Goal: Task Accomplishment & Management: Use online tool/utility

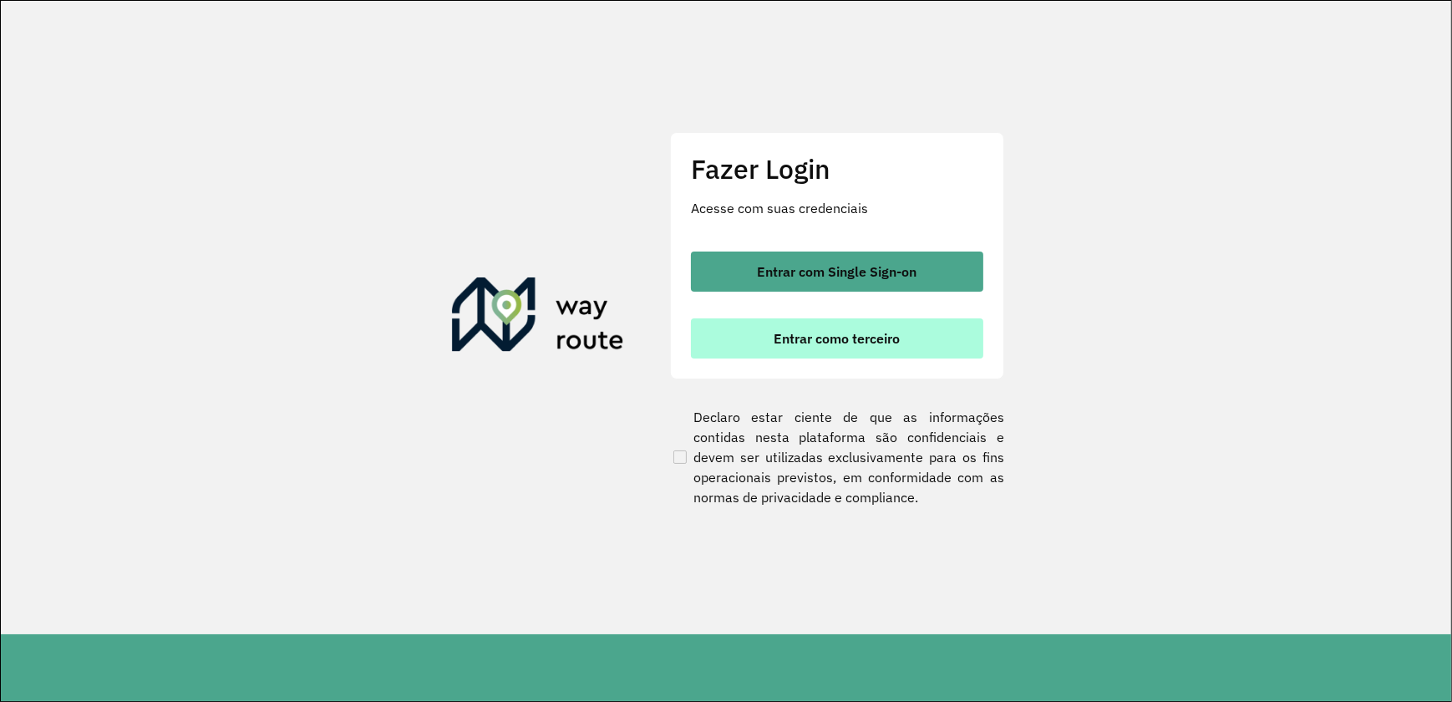
click at [826, 344] on span "Entrar como terceiro" at bounding box center [838, 338] width 126 height 13
click at [841, 339] on span "Entrar como terceiro" at bounding box center [838, 338] width 126 height 13
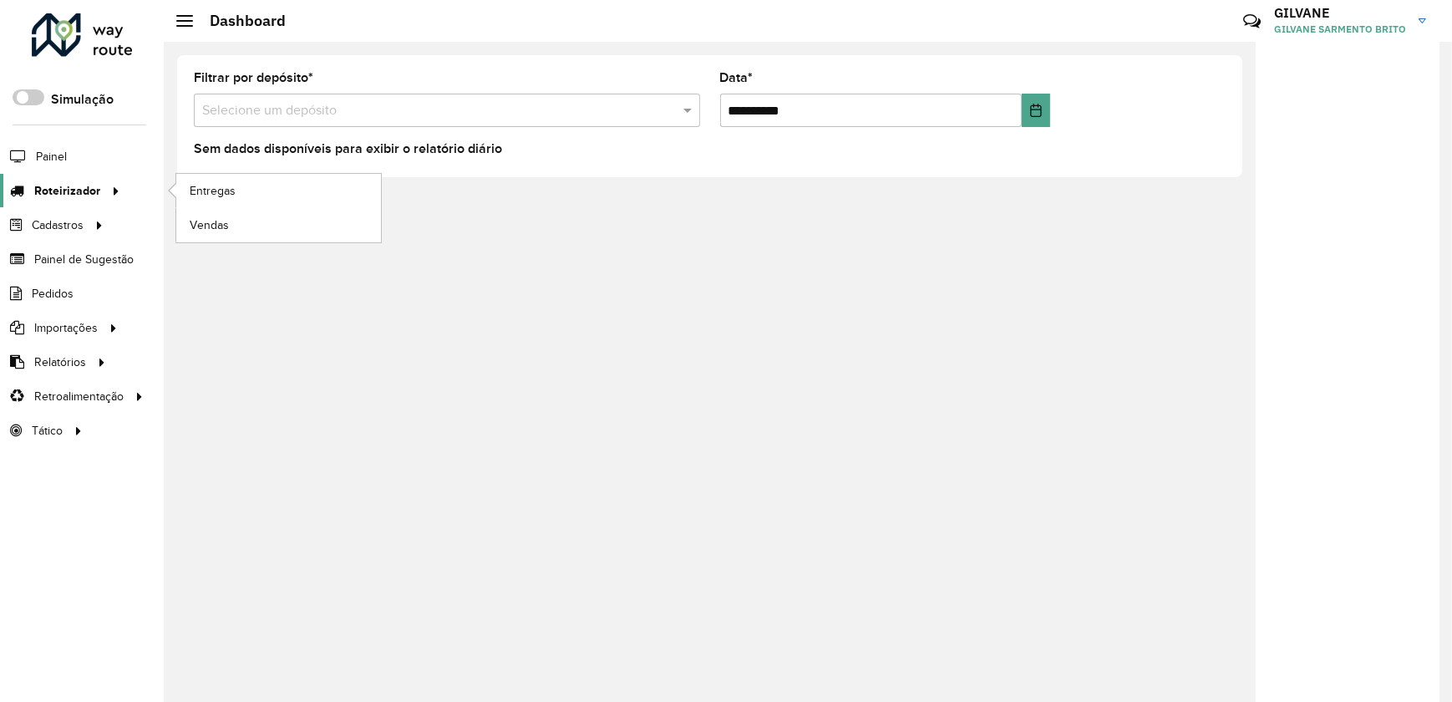
click at [90, 186] on span "Roteirizador" at bounding box center [67, 191] width 66 height 18
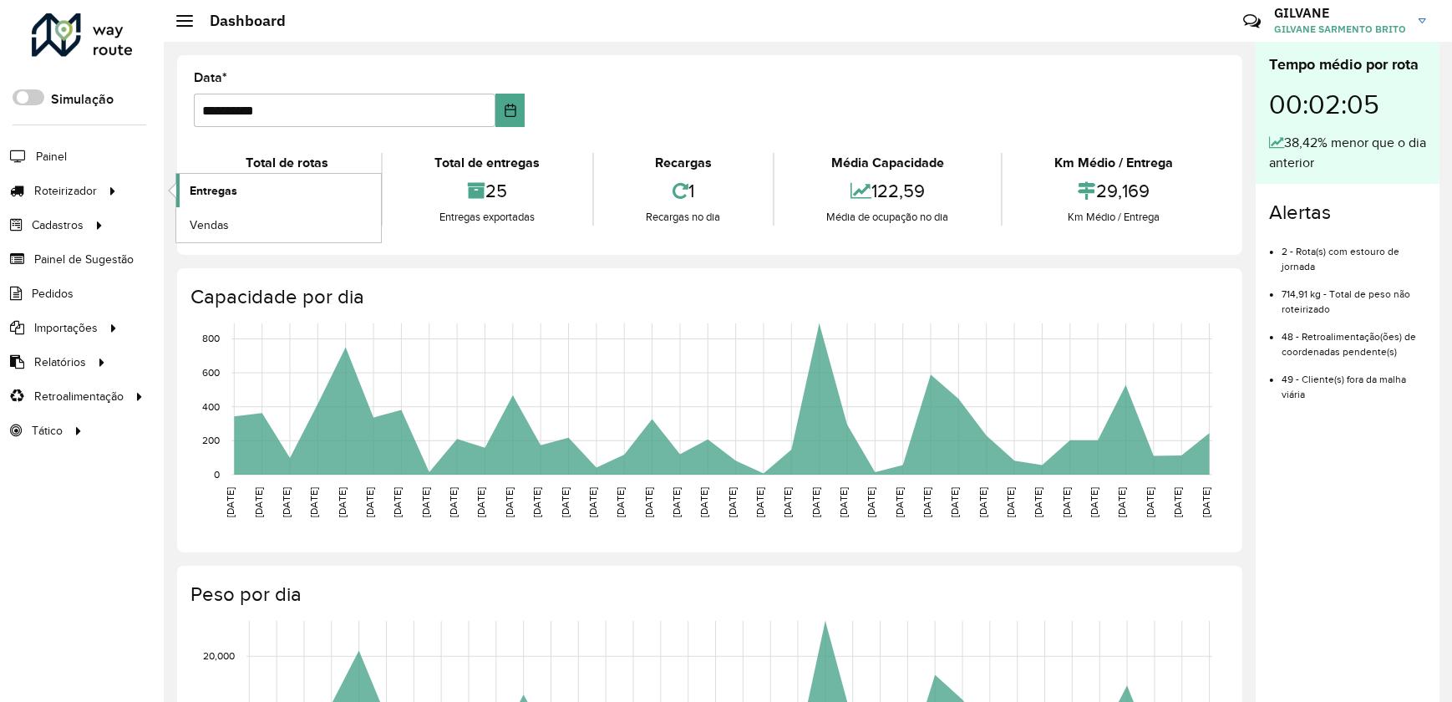
click at [197, 189] on span "Entregas" at bounding box center [214, 191] width 48 height 18
click at [233, 184] on span "Entregas" at bounding box center [214, 191] width 48 height 18
click at [1421, 18] on img at bounding box center [1423, 20] width 8 height 5
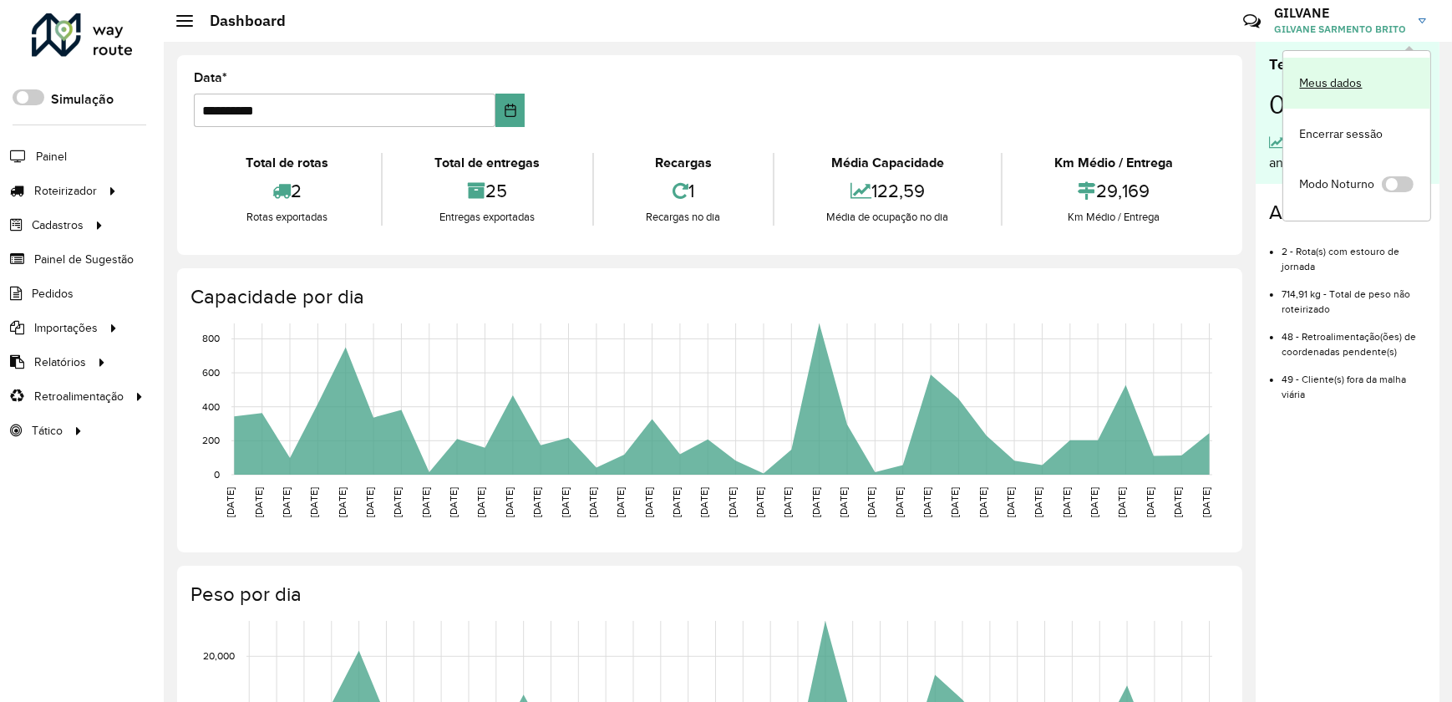
click at [1329, 84] on link "Meus dados" at bounding box center [1356, 83] width 147 height 51
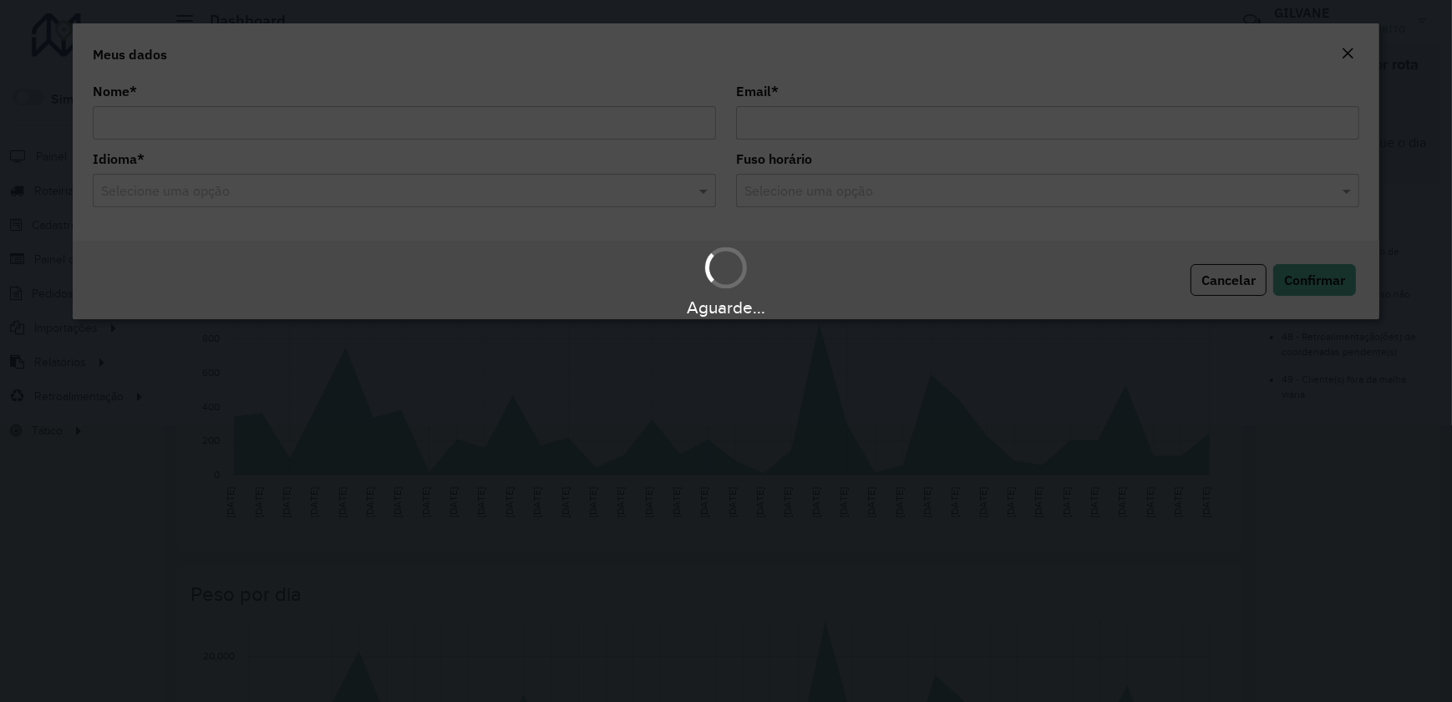
click at [1396, 124] on div "Aguarde..." at bounding box center [726, 351] width 1452 height 702
type input "**********"
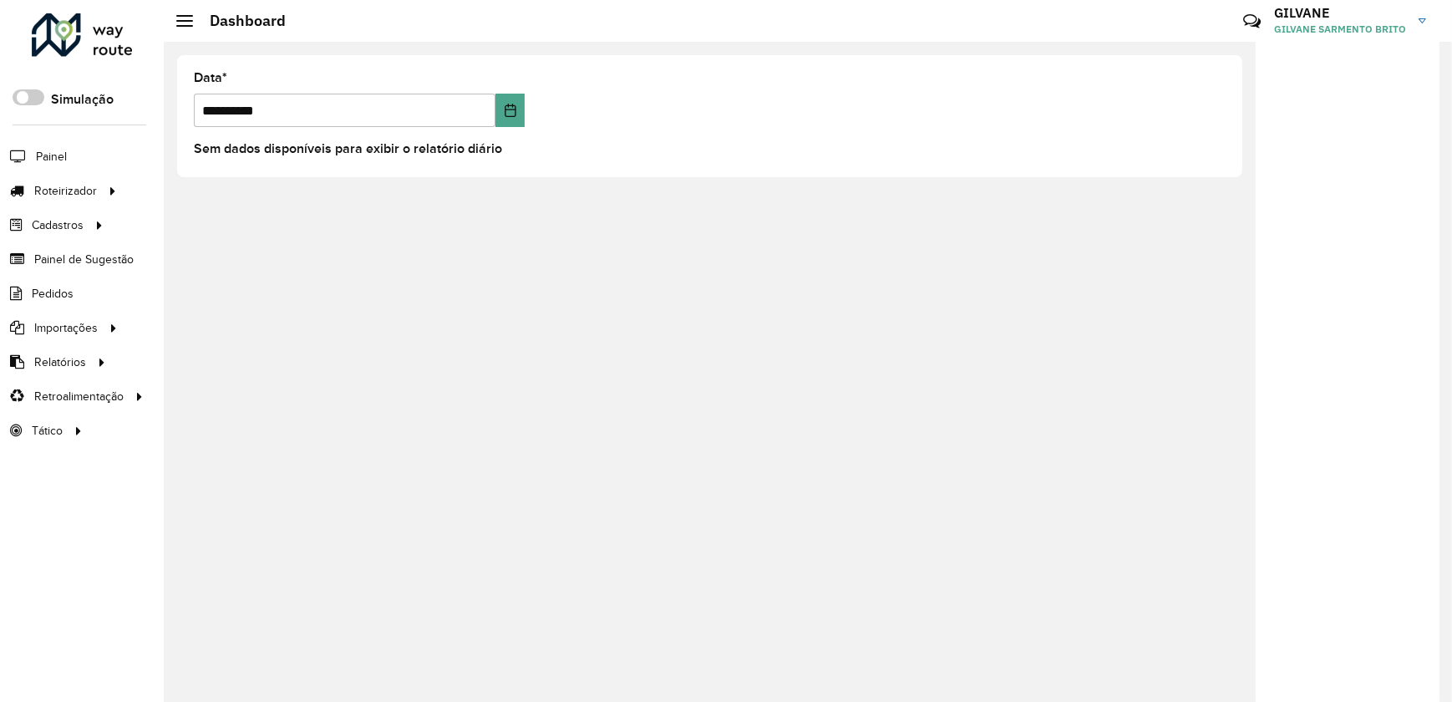
click at [1420, 15] on link "GILVANE GILVANE SARMENTO BRITO" at bounding box center [1356, 20] width 165 height 43
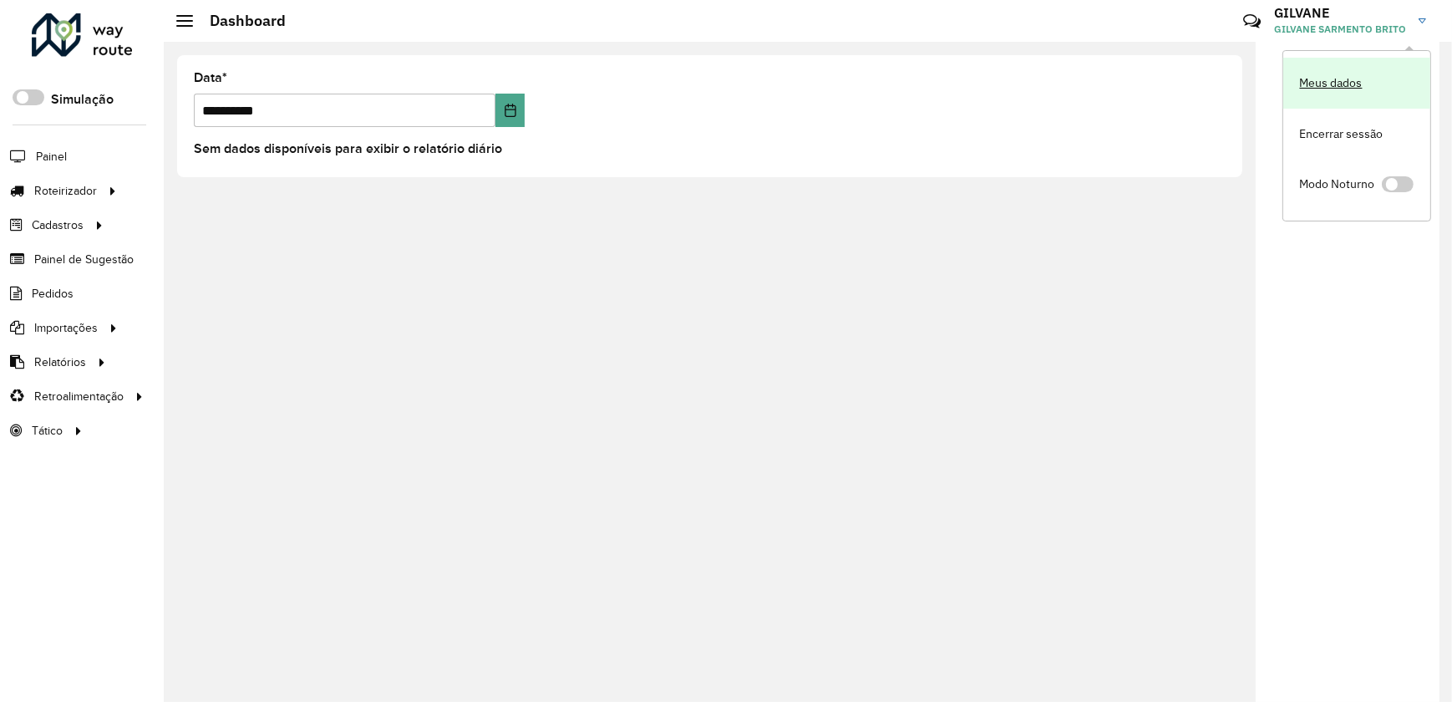
click at [1364, 84] on link "Meus dados" at bounding box center [1356, 83] width 147 height 51
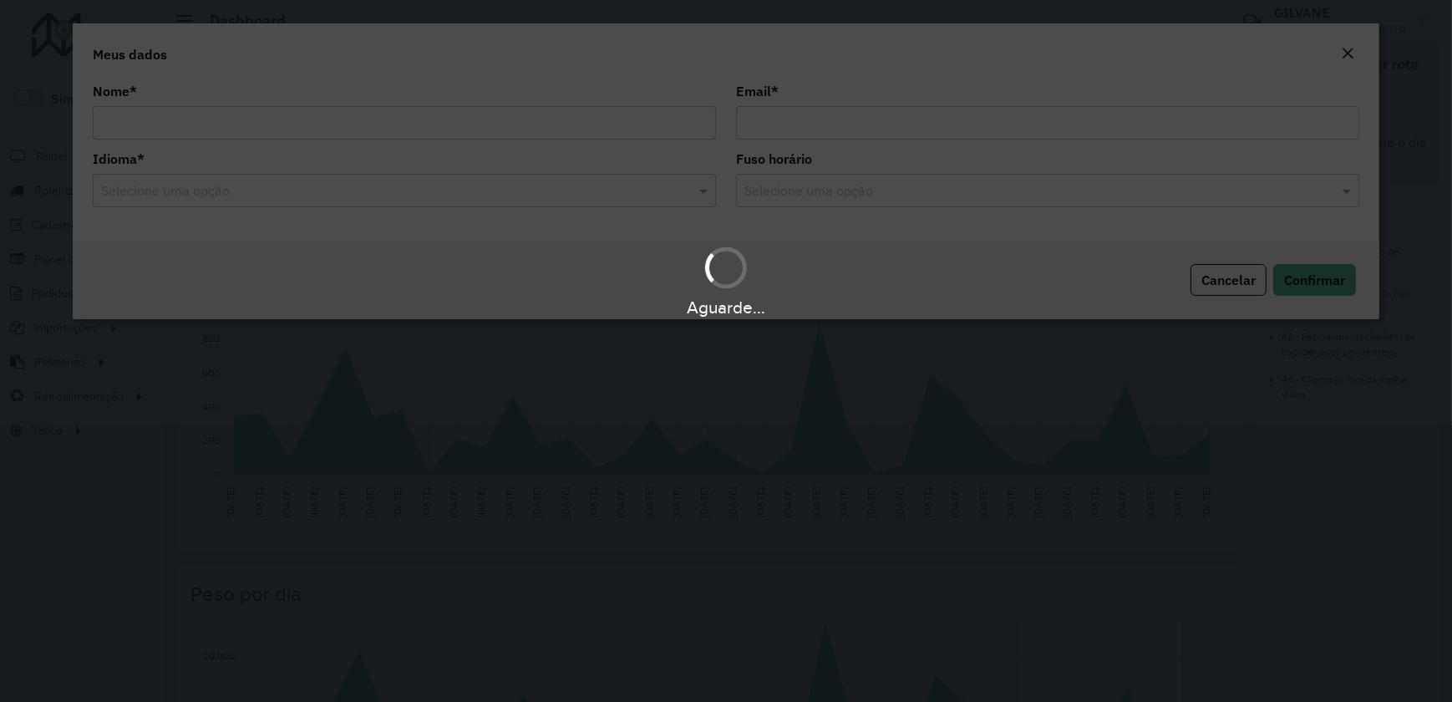
type input "**********"
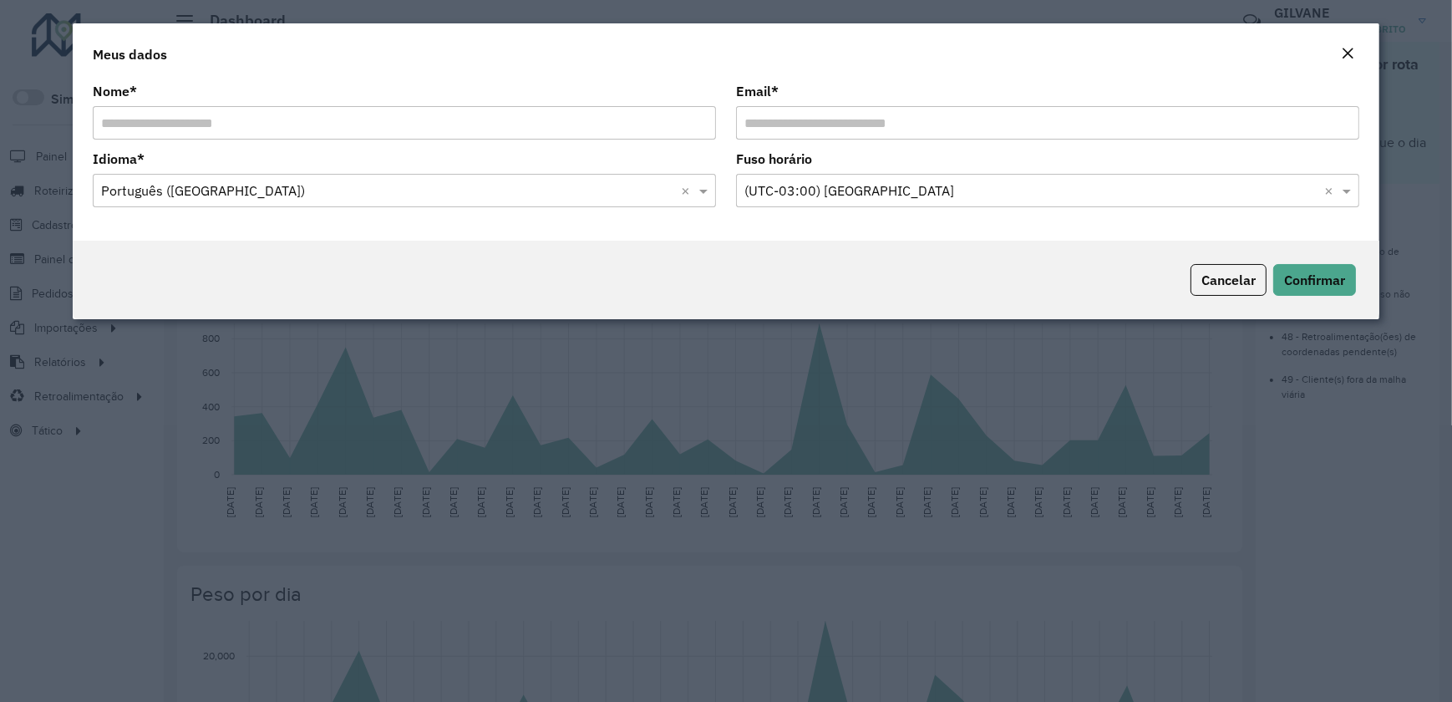
click at [1347, 53] on em "Close" at bounding box center [1347, 53] width 13 height 13
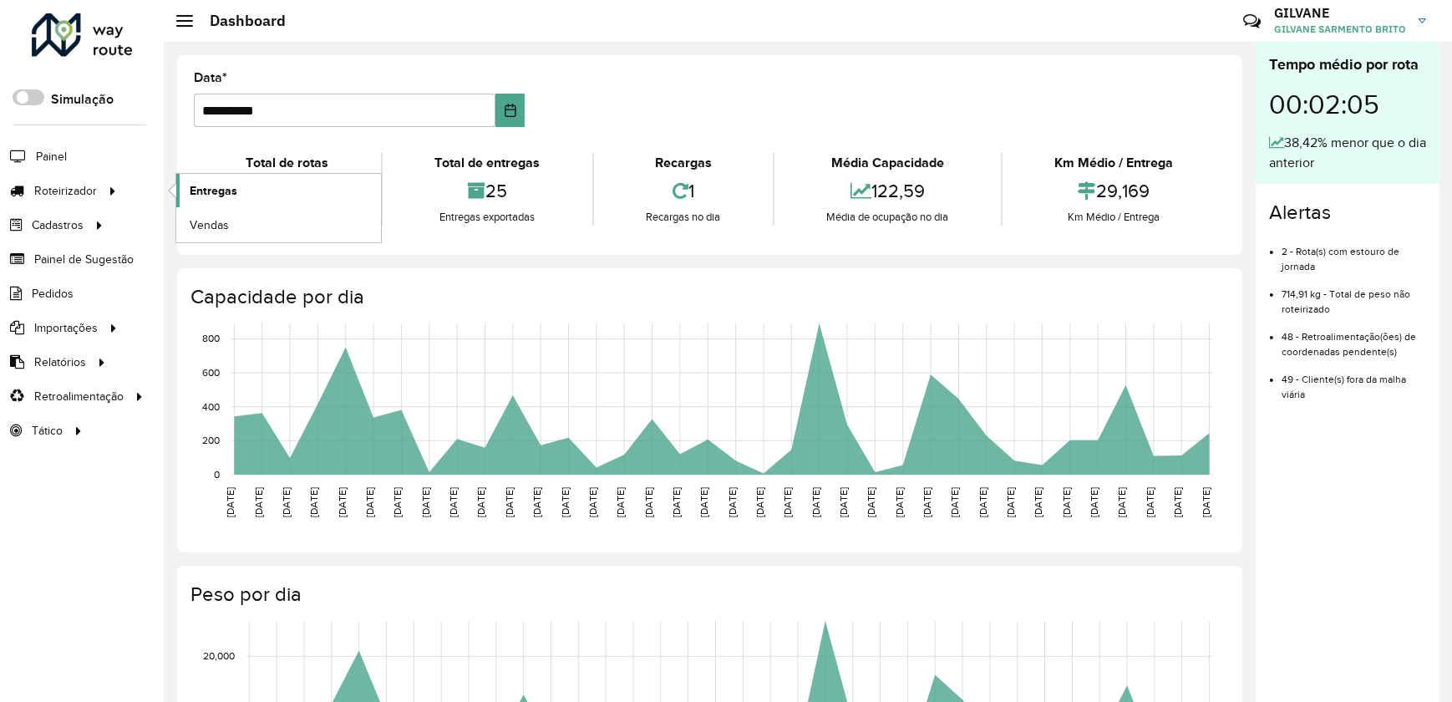
click at [203, 191] on span "Entregas" at bounding box center [214, 191] width 48 height 18
click at [205, 188] on span "Entregas" at bounding box center [214, 191] width 48 height 18
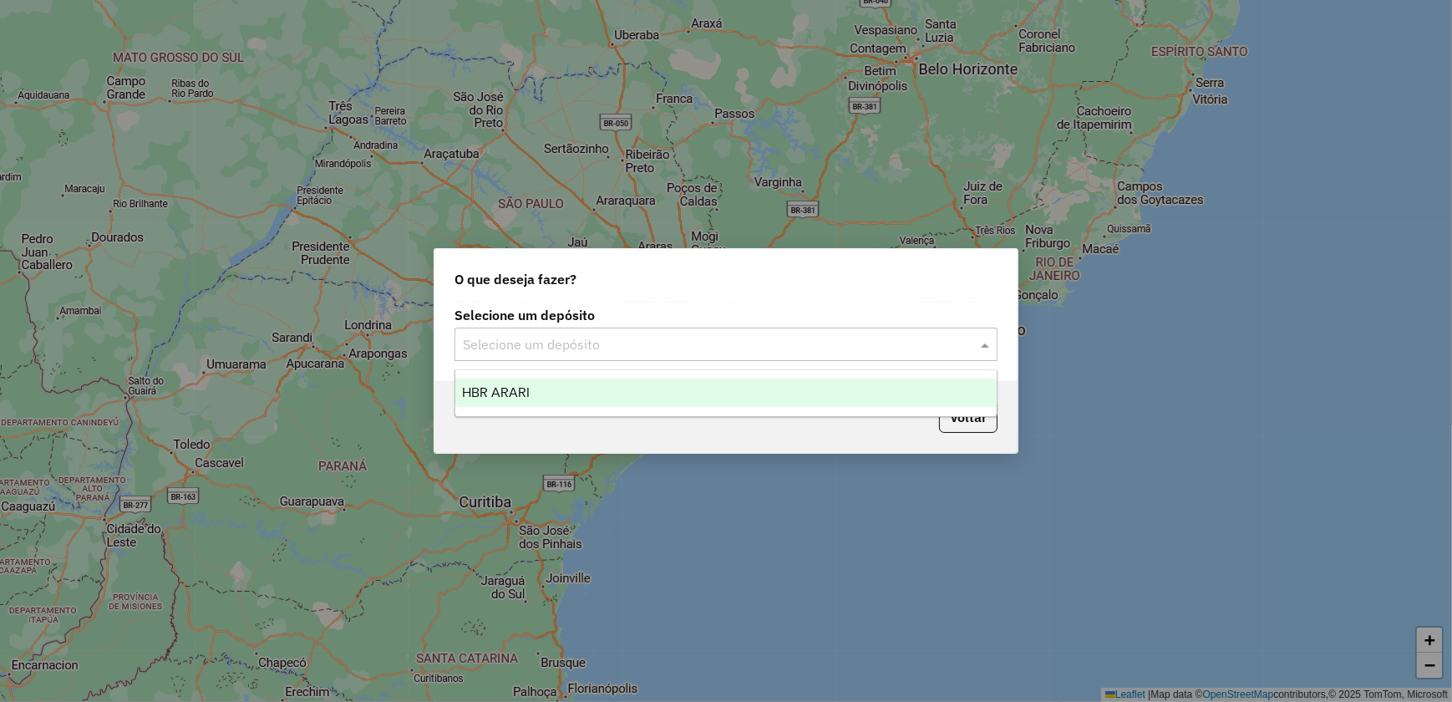
click at [626, 351] on input "text" at bounding box center [709, 345] width 493 height 20
click at [587, 392] on div "HBR ARARI" at bounding box center [725, 393] width 541 height 28
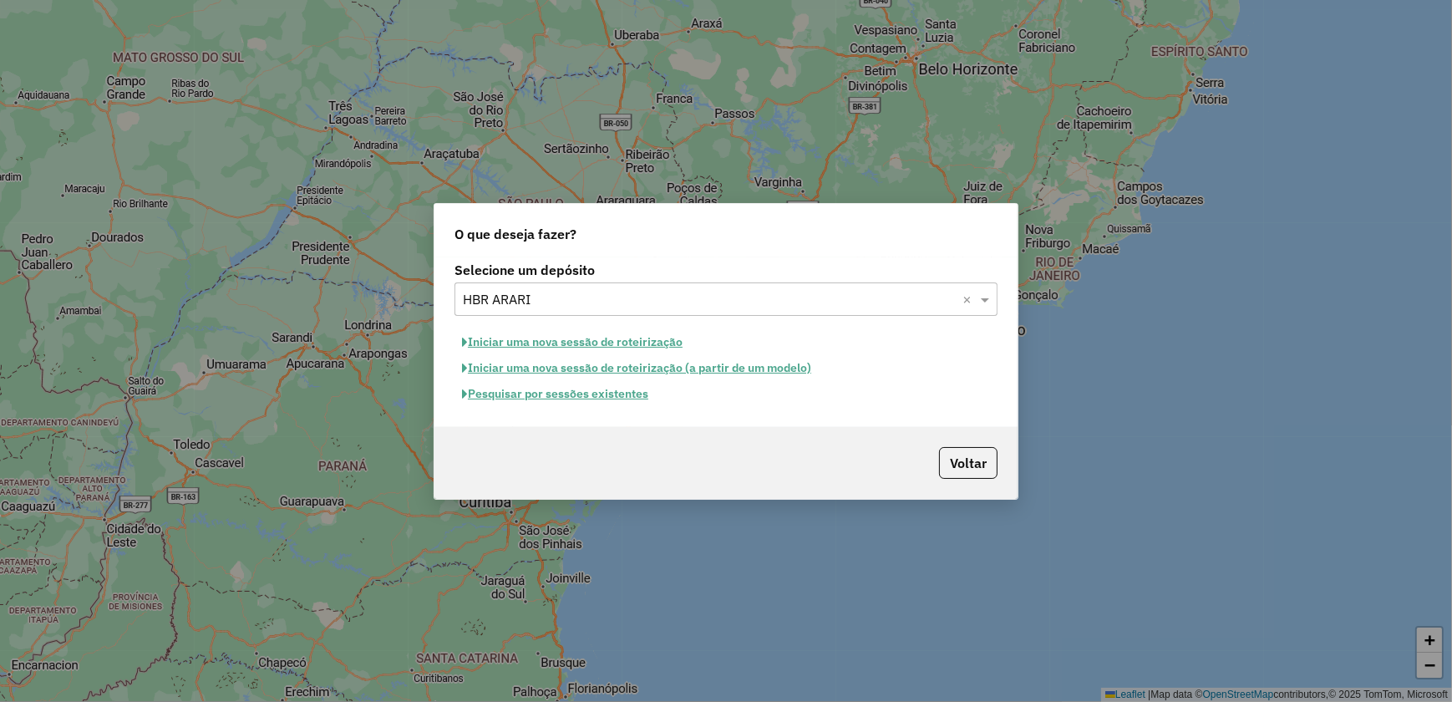
click at [569, 344] on button "Iniciar uma nova sessão de roteirização" at bounding box center [573, 342] width 236 height 26
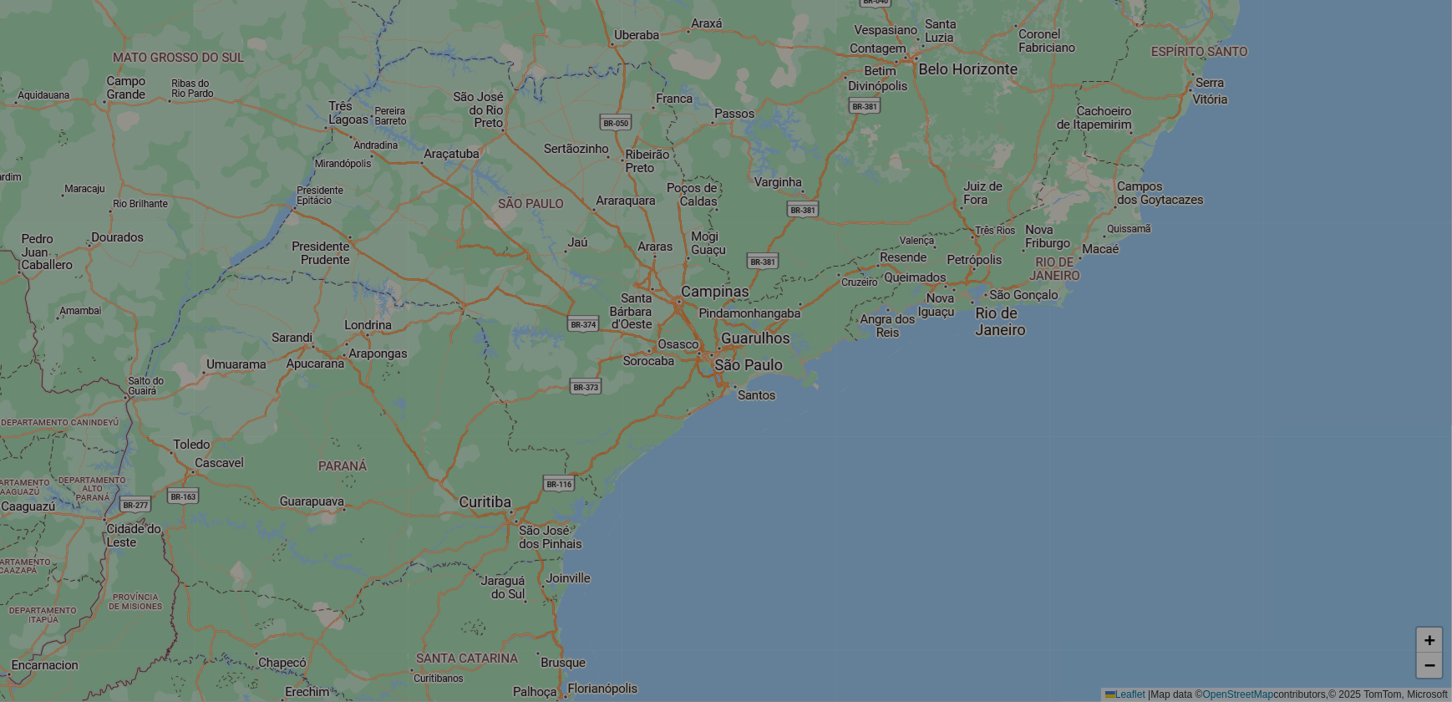
select select "*"
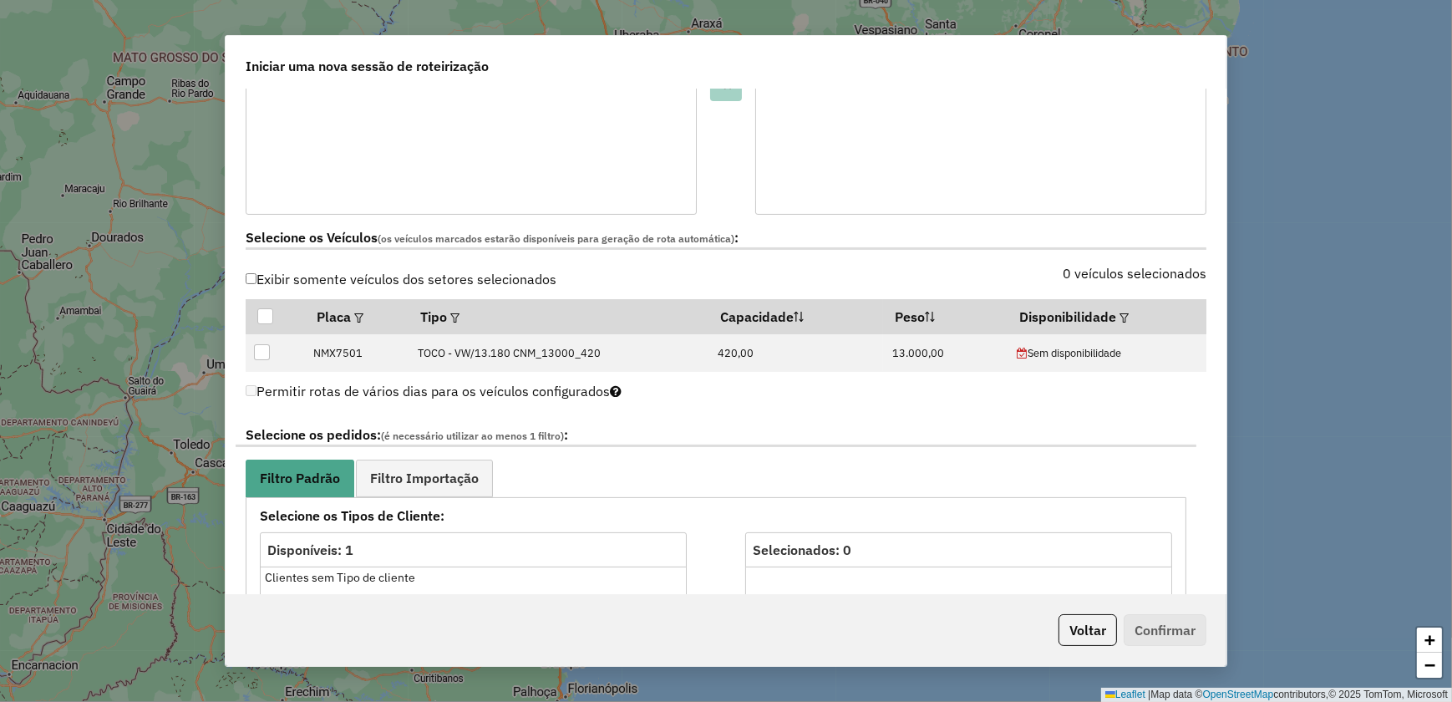
scroll to position [531, 0]
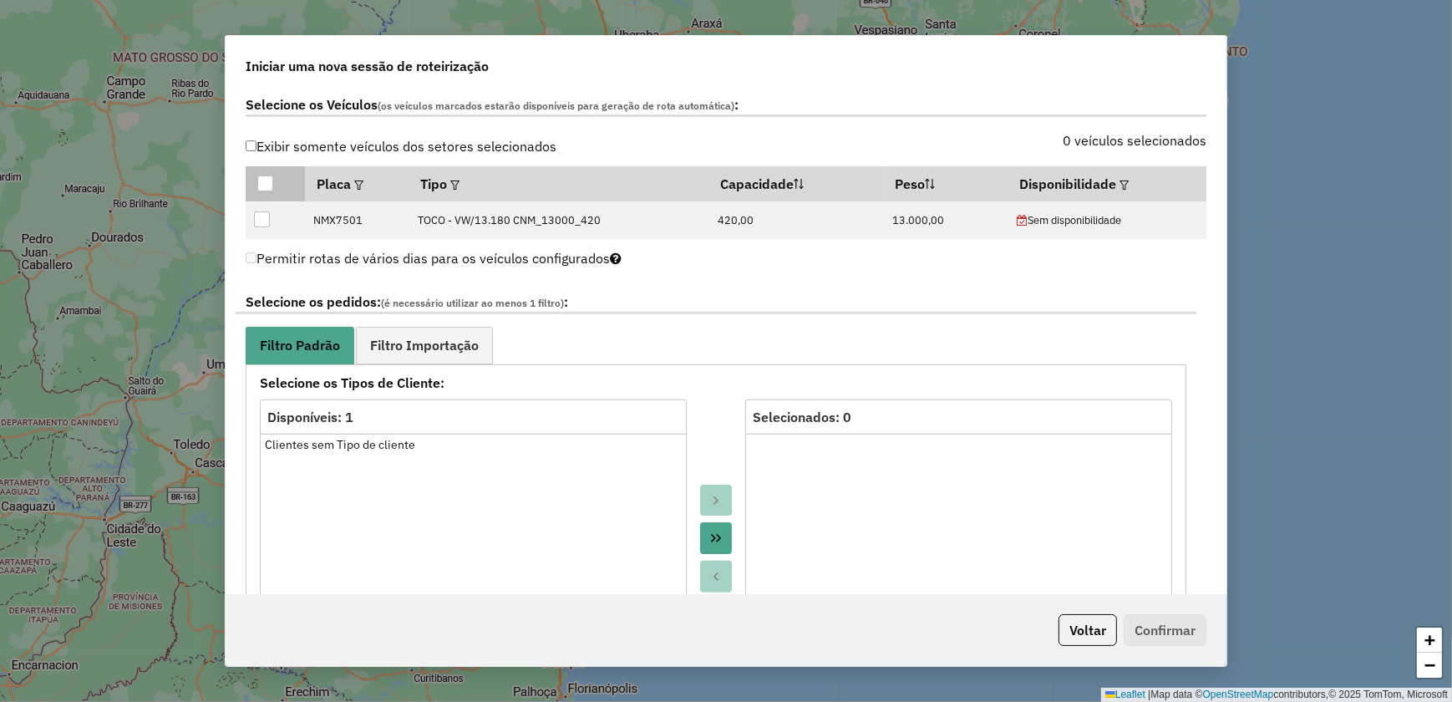
click at [260, 179] on div at bounding box center [265, 183] width 16 height 16
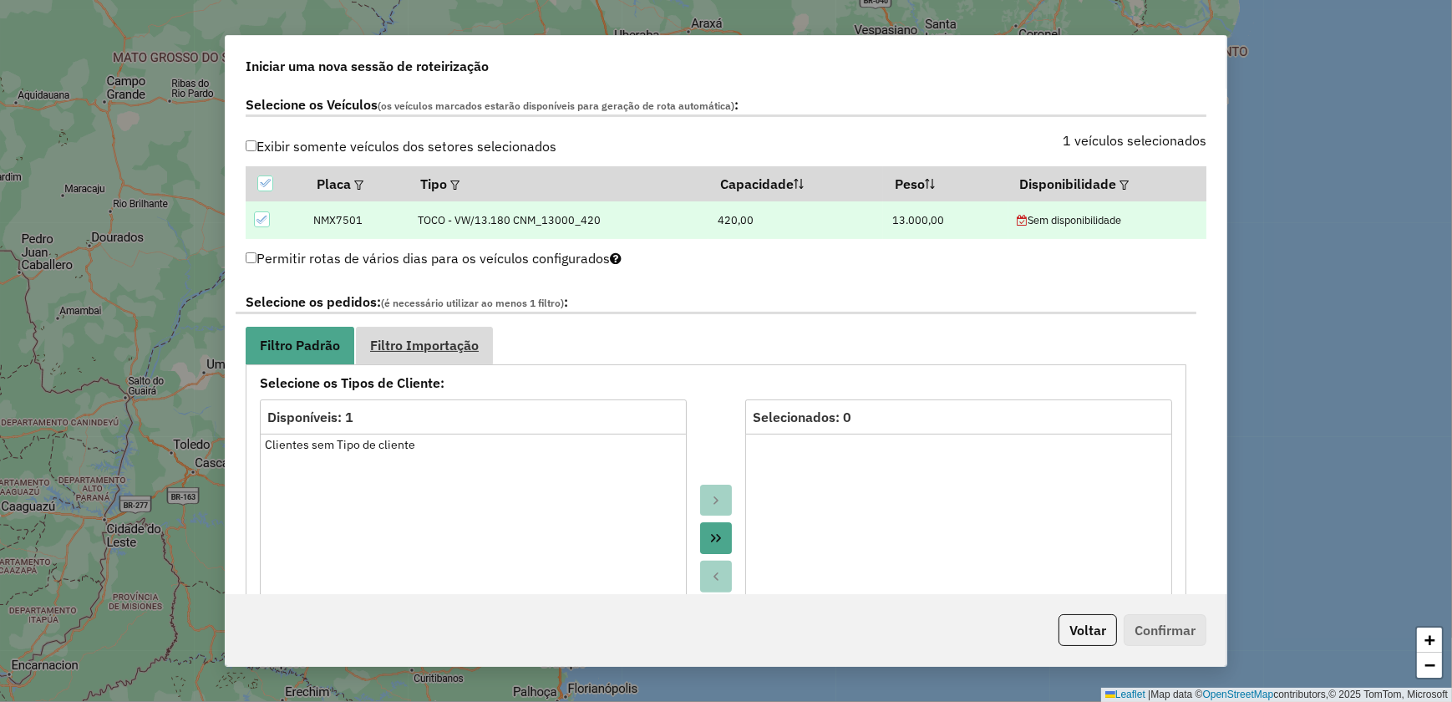
click at [439, 343] on span "Filtro Importação" at bounding box center [424, 344] width 109 height 13
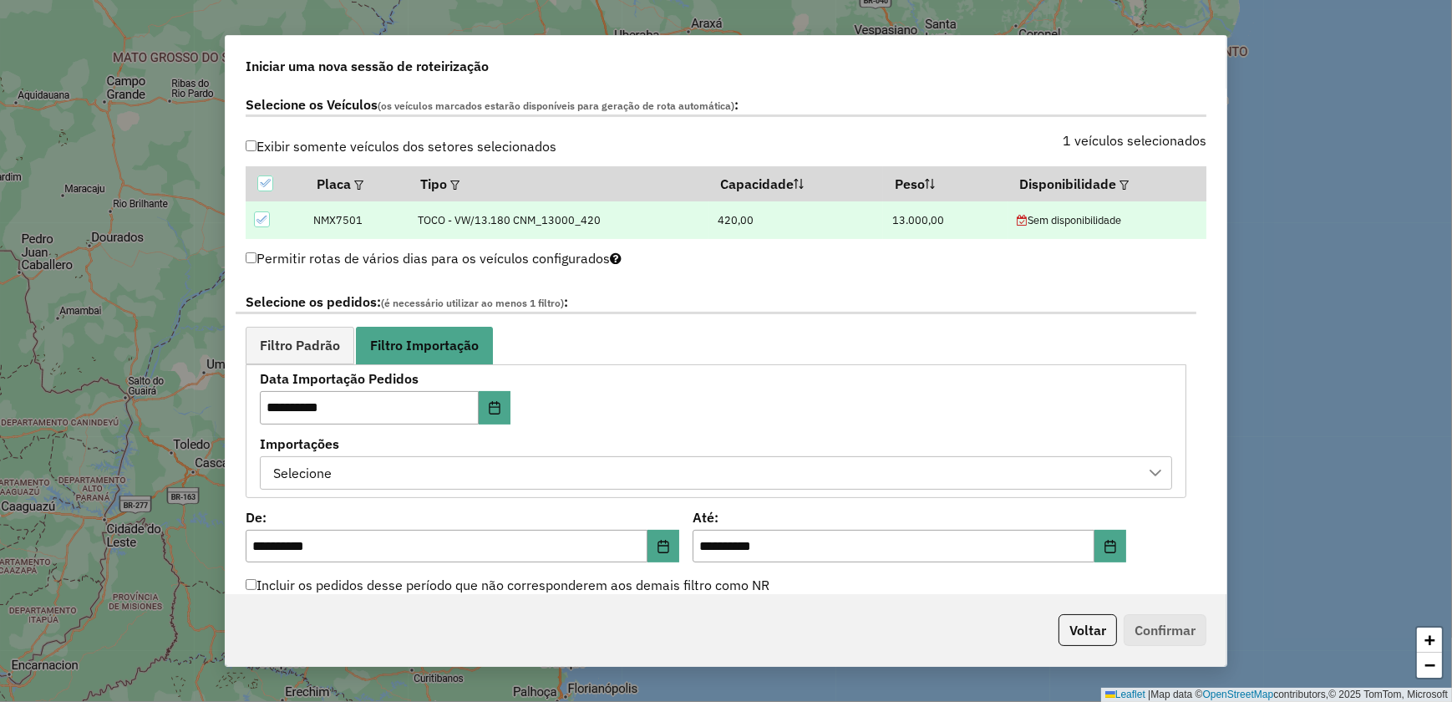
click at [452, 465] on div "Selecione" at bounding box center [703, 473] width 872 height 32
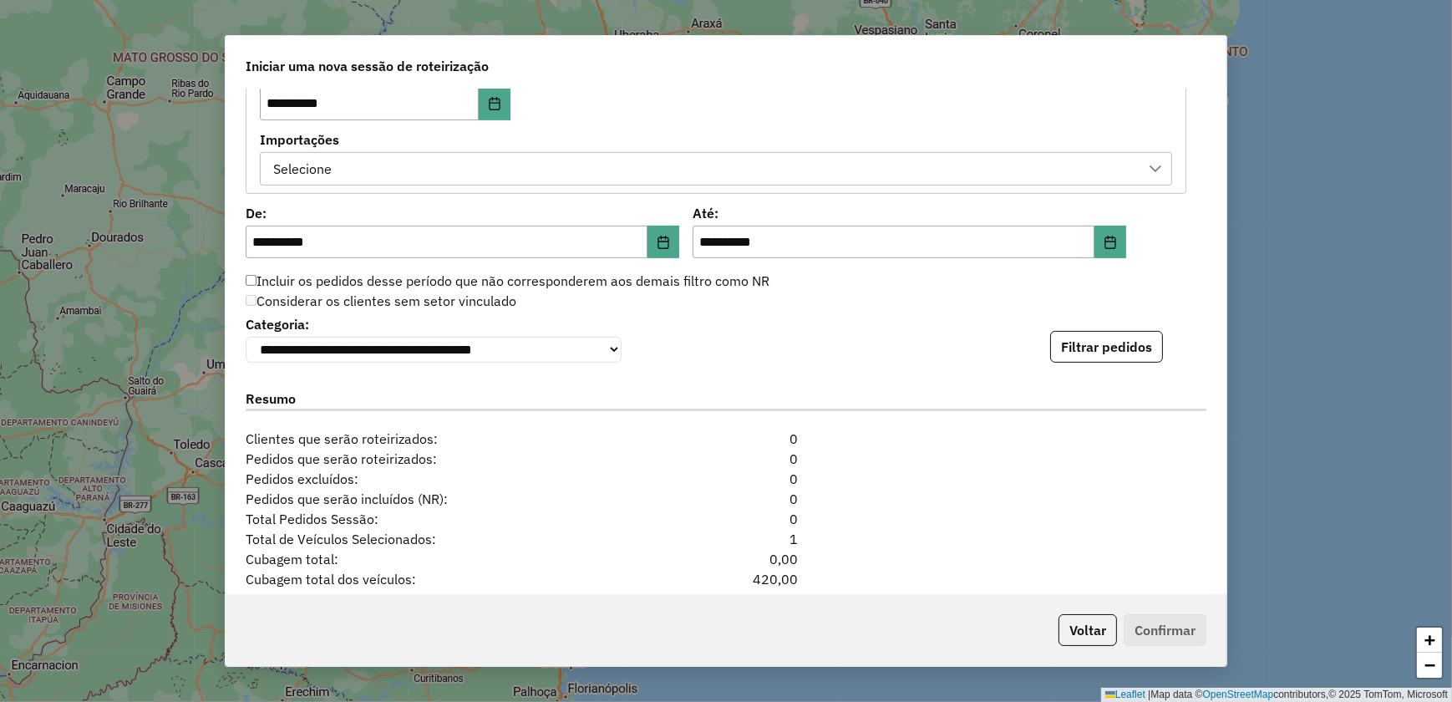
click at [374, 165] on div "Selecione" at bounding box center [703, 169] width 872 height 32
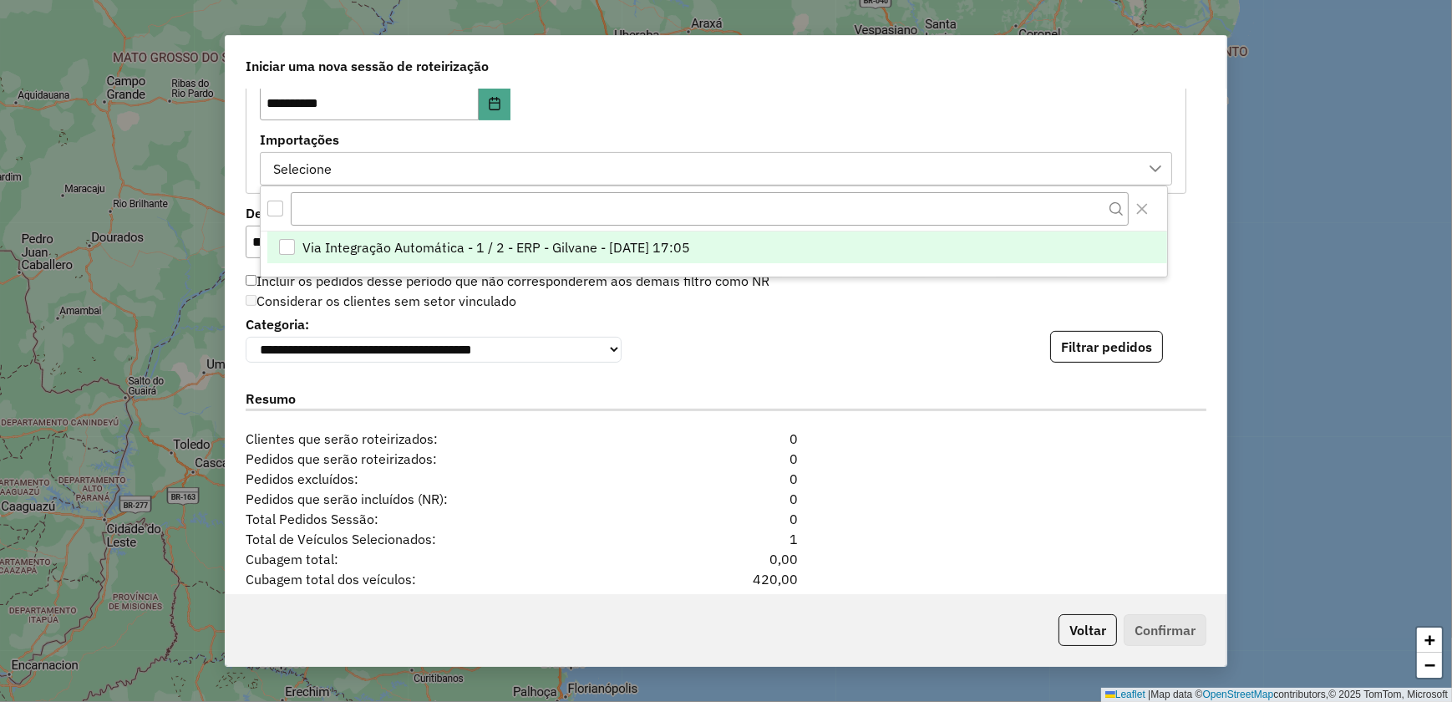
click at [287, 244] on div "Via Integração Automática - 1 / 2 - ERP - Gilvane - 19/08/2025 17:05" at bounding box center [287, 247] width 16 height 16
click at [1070, 354] on button "Filtrar pedidos" at bounding box center [1106, 347] width 113 height 32
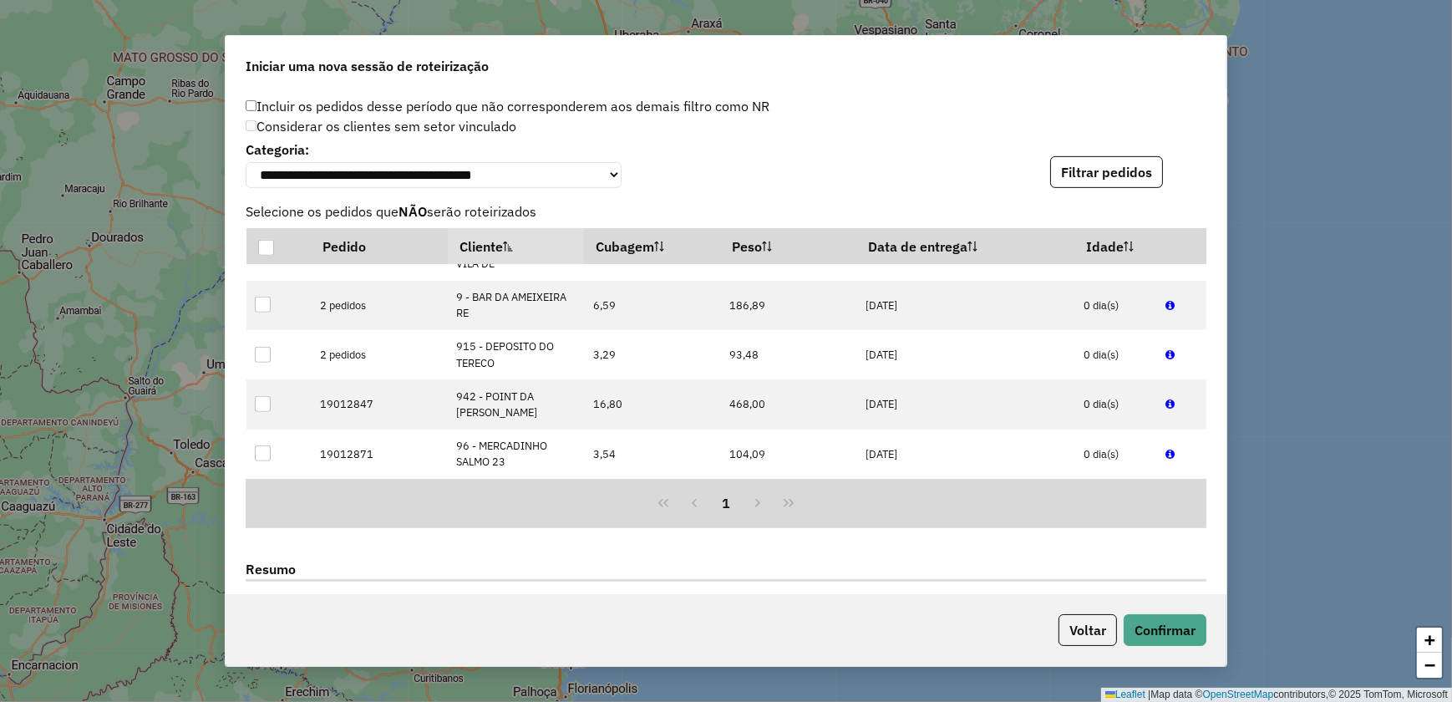
scroll to position [1063, 0]
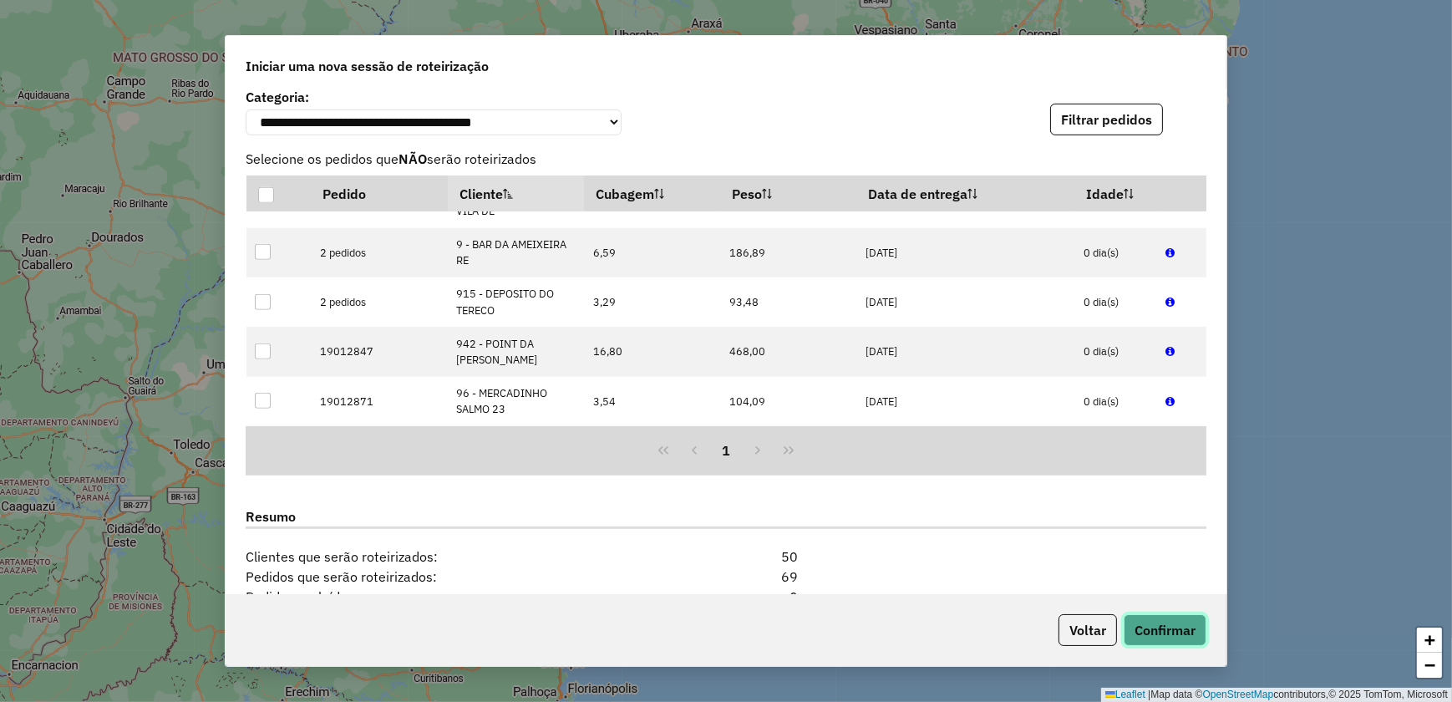
click at [1160, 627] on button "Confirmar" at bounding box center [1165, 630] width 83 height 32
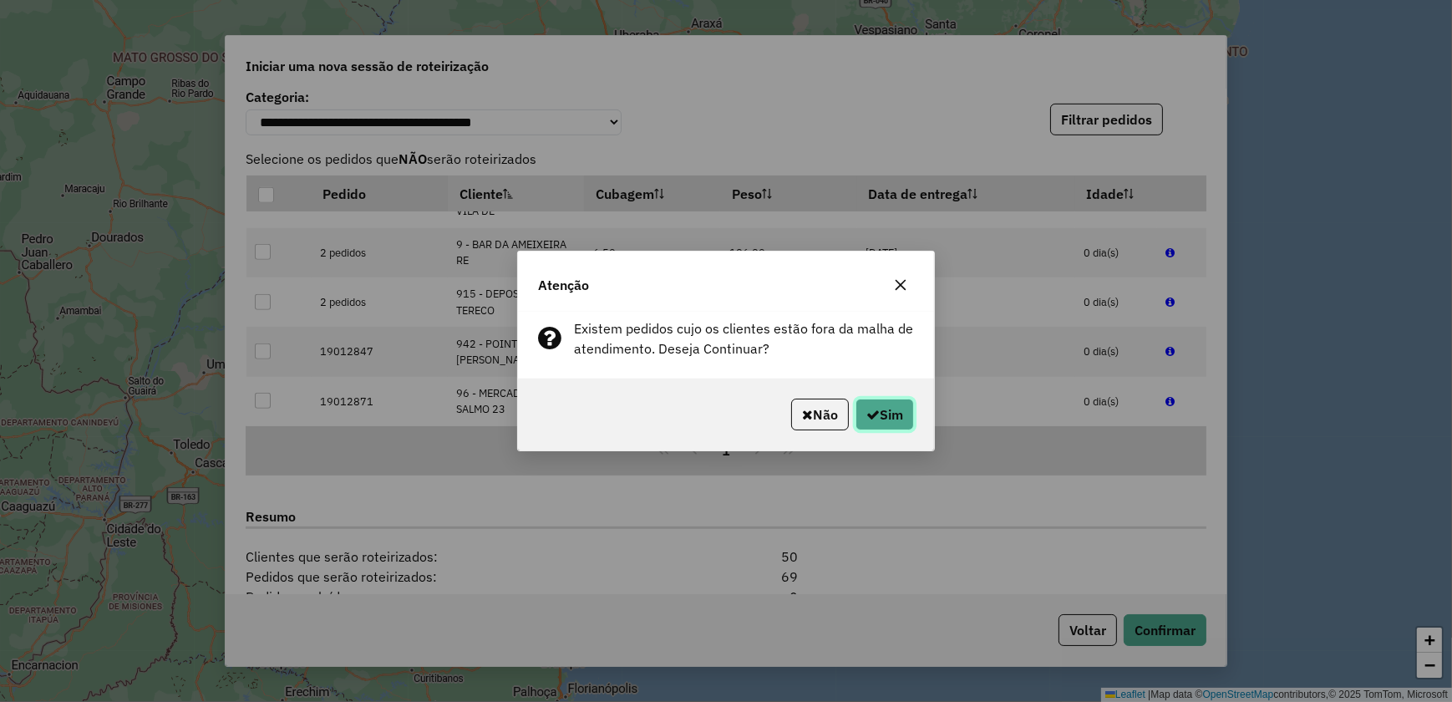
click at [897, 414] on button "Sim" at bounding box center [885, 415] width 58 height 32
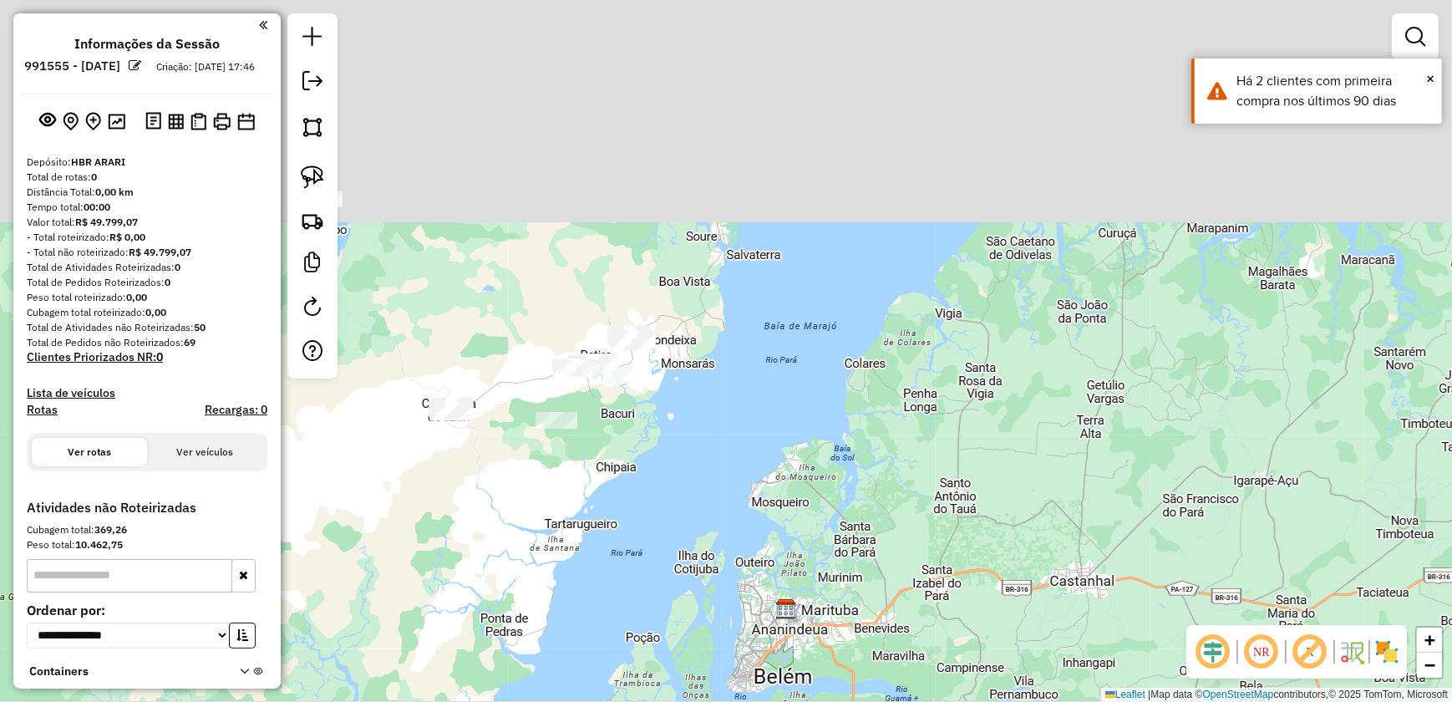
drag, startPoint x: 441, startPoint y: 251, endPoint x: 501, endPoint y: 509, distance: 265.1
click at [501, 509] on div "Janela de atendimento Grade de atendimento Capacidade Transportadoras Veículos …" at bounding box center [726, 351] width 1452 height 702
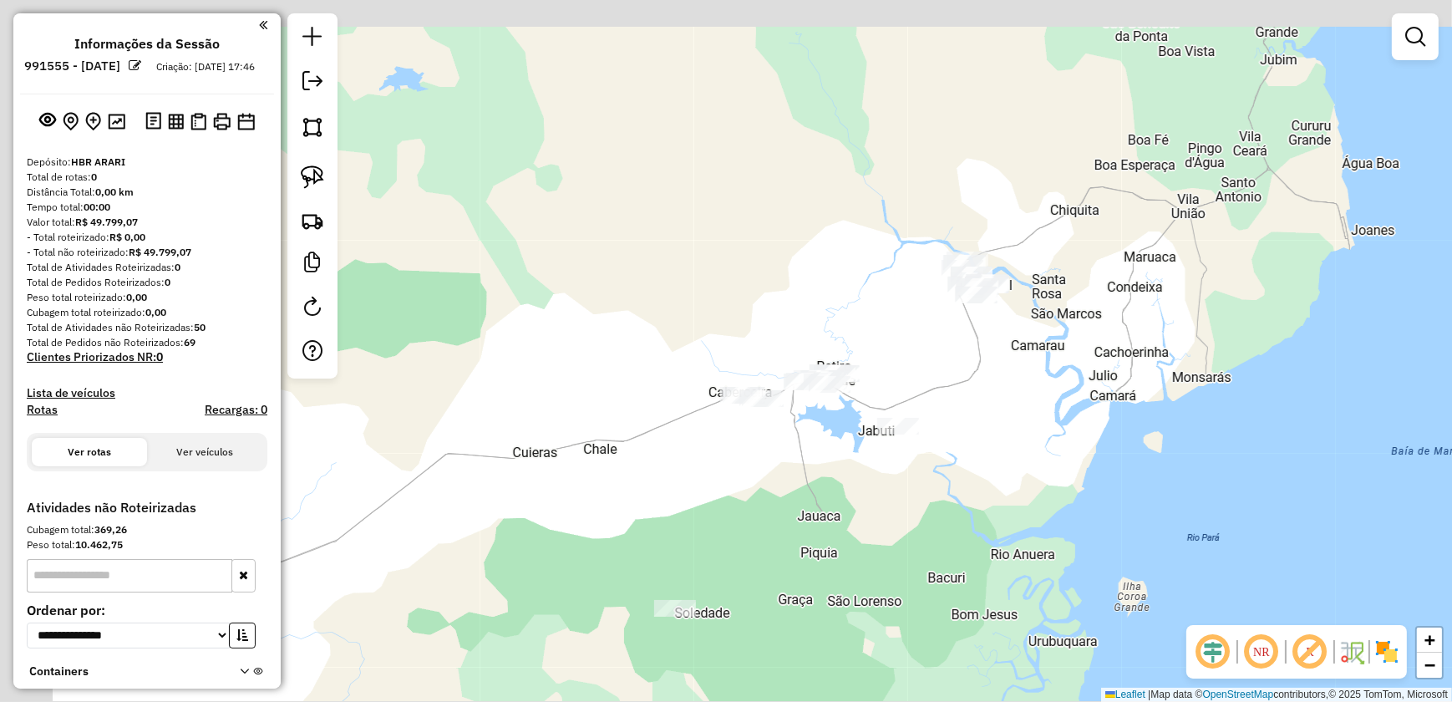
drag, startPoint x: 558, startPoint y: 358, endPoint x: 846, endPoint y: 468, distance: 308.4
click at [846, 468] on div "Janela de atendimento Grade de atendimento Capacidade Transportadoras Veículos …" at bounding box center [726, 351] width 1452 height 702
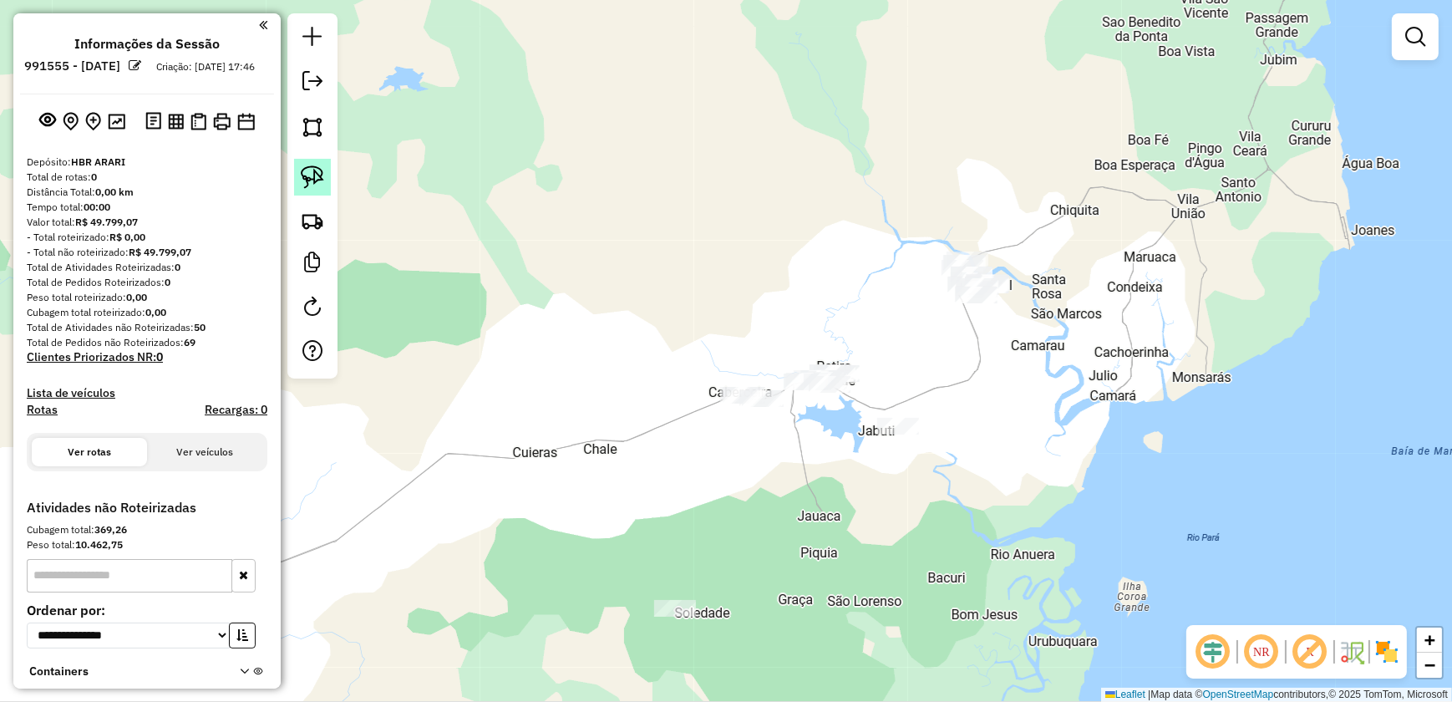
click at [316, 175] on img at bounding box center [312, 176] width 23 height 23
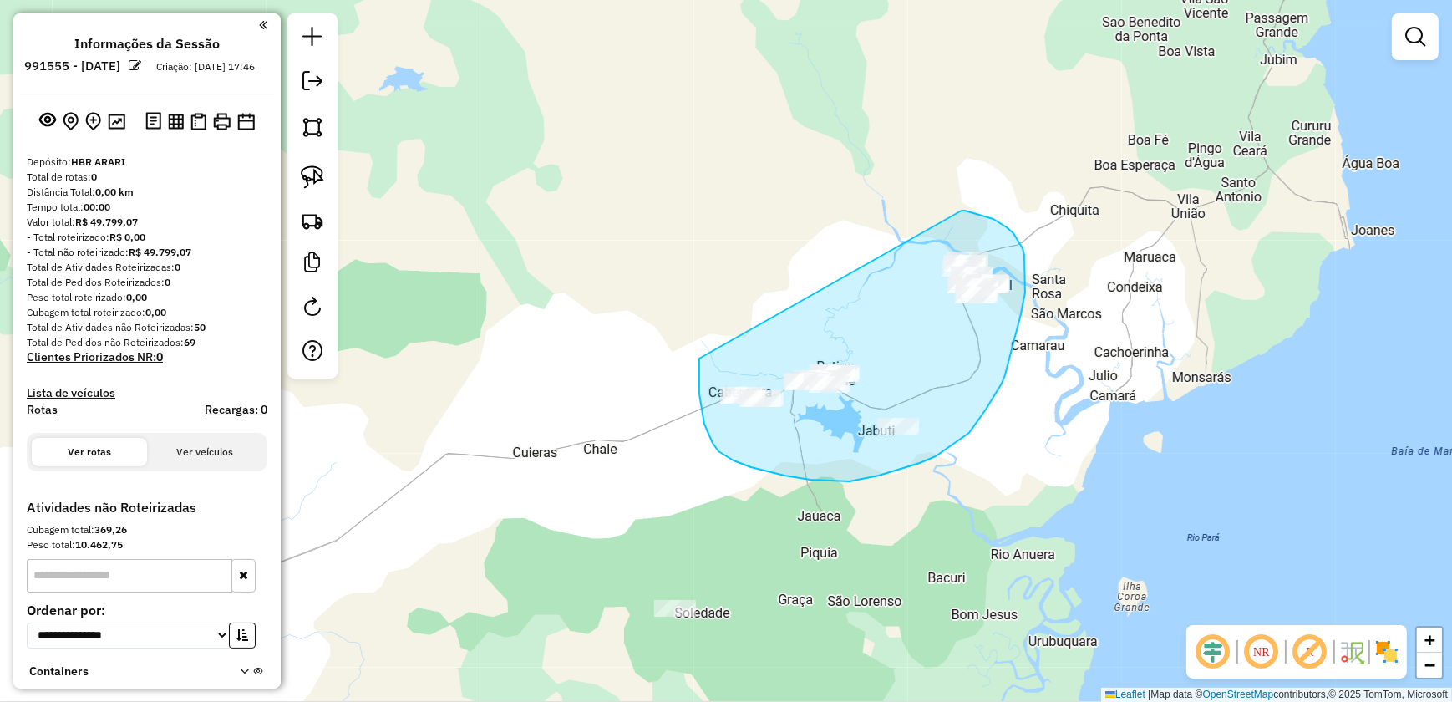
drag, startPoint x: 699, startPoint y: 368, endPoint x: 962, endPoint y: 211, distance: 306.2
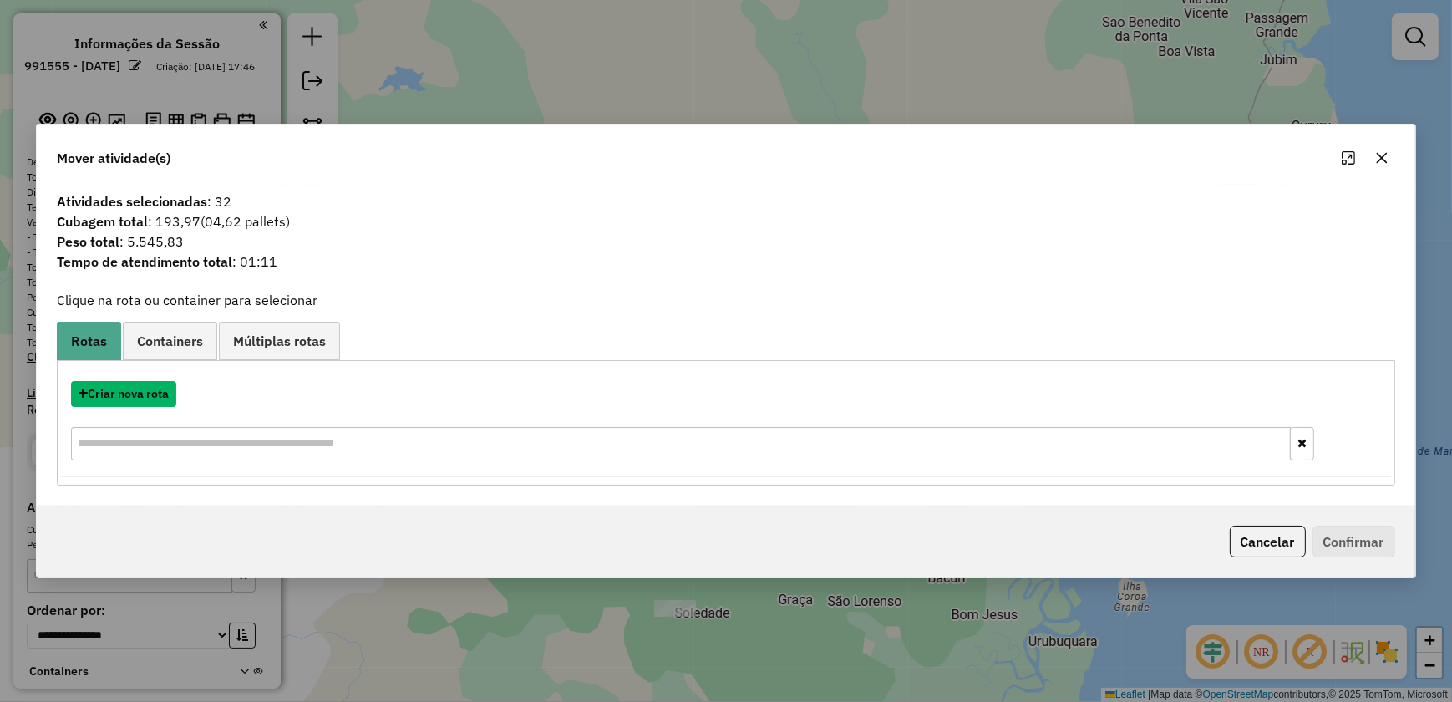
click at [119, 394] on button "Criar nova rota" at bounding box center [123, 394] width 105 height 26
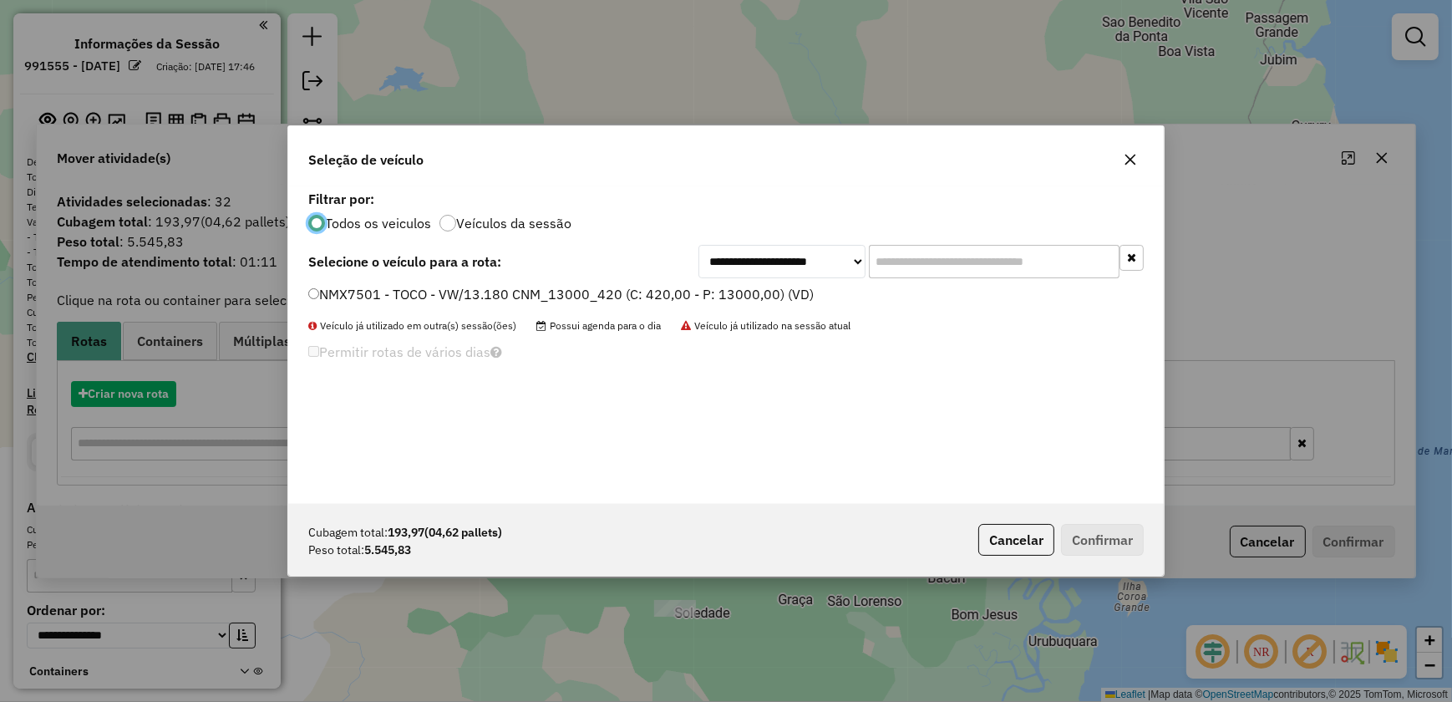
scroll to position [8, 5]
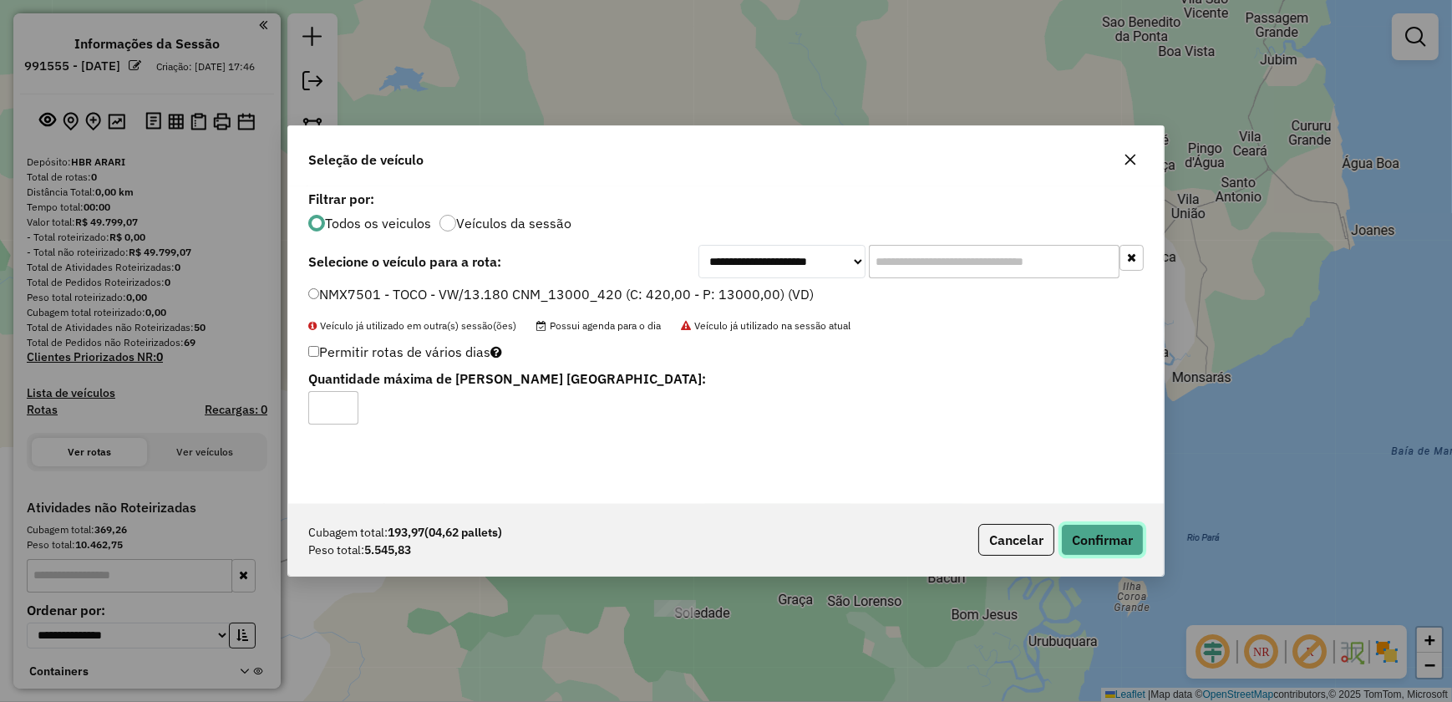
click at [1112, 538] on button "Confirmar" at bounding box center [1102, 540] width 83 height 32
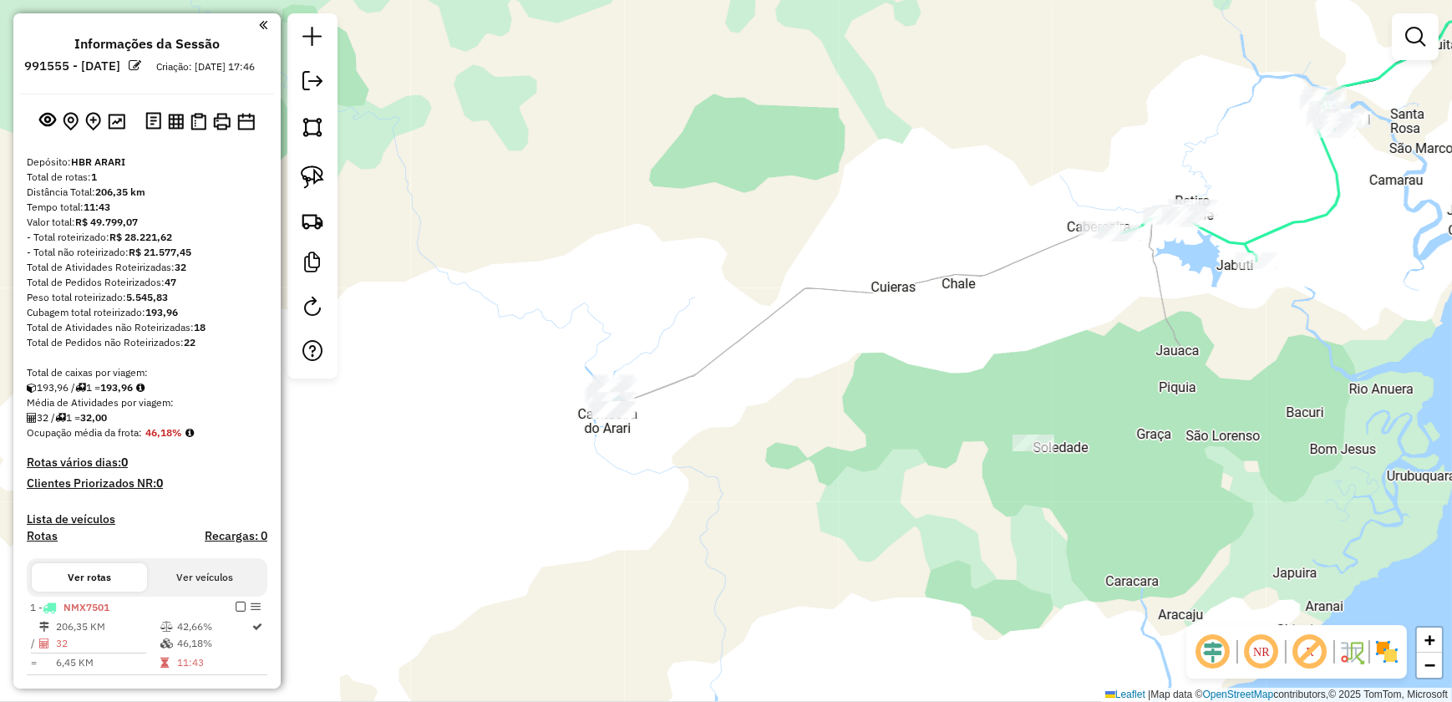
drag, startPoint x: 606, startPoint y: 494, endPoint x: 964, endPoint y: 328, distance: 394.8
click at [964, 328] on div "Janela de atendimento Grade de atendimento Capacidade Transportadoras Veículos …" at bounding box center [726, 351] width 1452 height 702
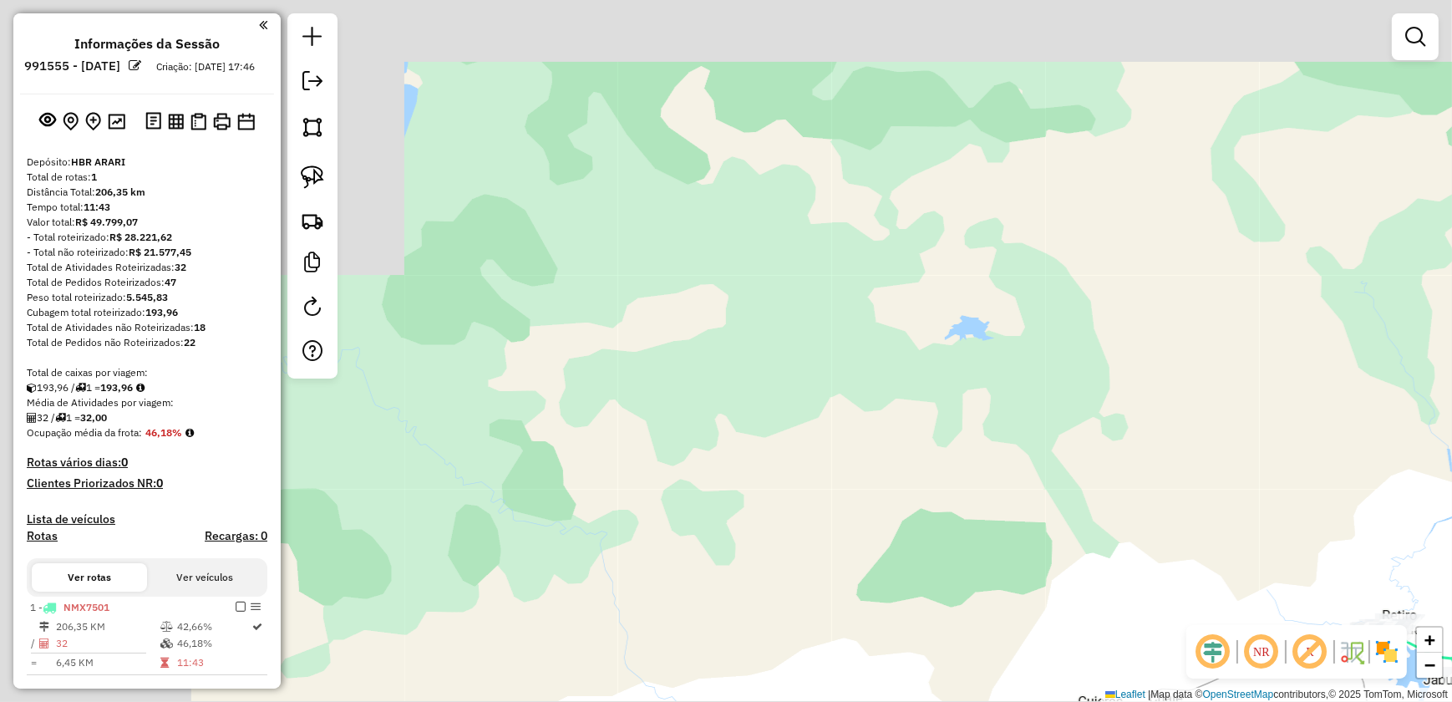
drag, startPoint x: 713, startPoint y: 351, endPoint x: 931, endPoint y: 735, distance: 441.9
click at [931, 701] on html "Aguarde... Pop-up bloqueado! Seu navegador bloqueou automáticamente a abertura …" at bounding box center [726, 351] width 1452 height 702
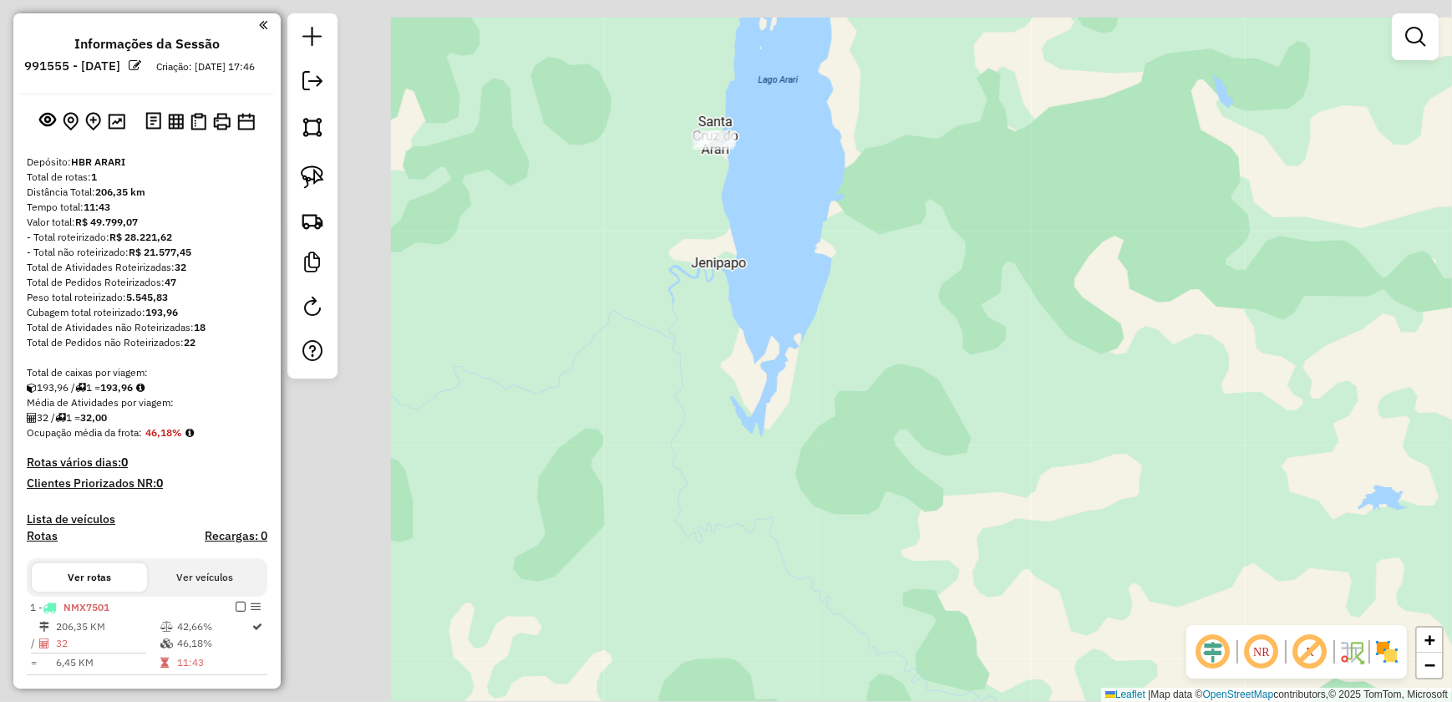
drag, startPoint x: 666, startPoint y: 228, endPoint x: 1066, endPoint y: 403, distance: 436.7
click at [1066, 403] on div "Janela de atendimento Grade de atendimento Capacidade Transportadoras Veículos …" at bounding box center [726, 351] width 1452 height 702
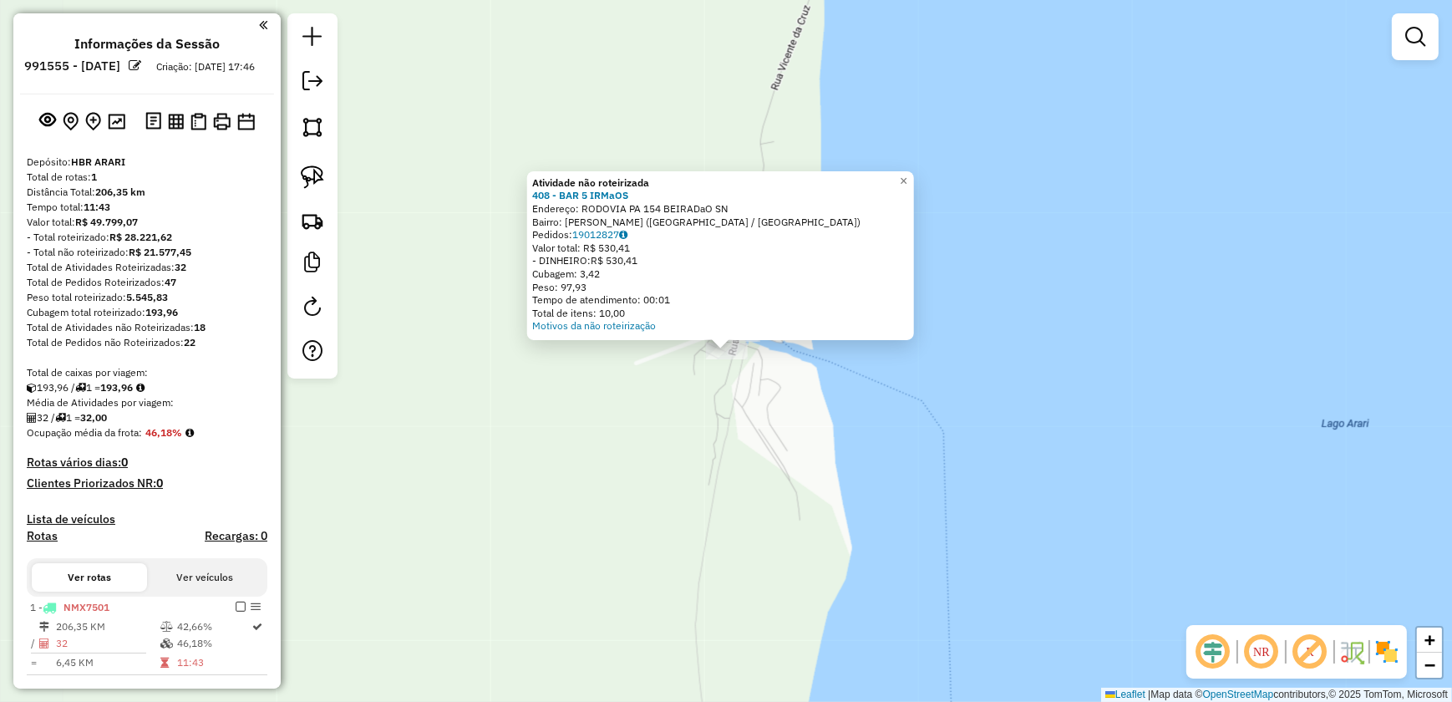
click at [800, 358] on div "Atividade não roteirizada 408 - BAR 5 IRMaOS Endereço: RODOVIA PA 154 BEIRADaO …" at bounding box center [726, 351] width 1452 height 702
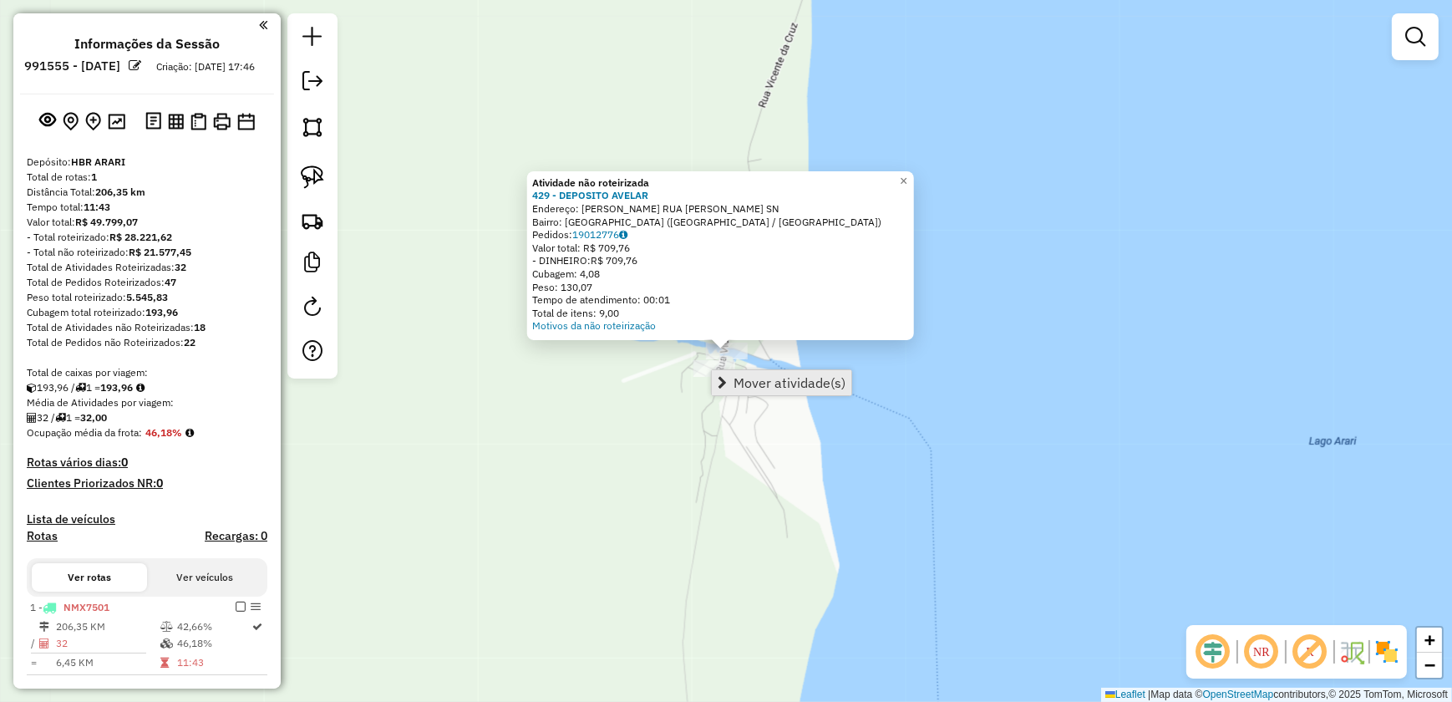
click at [748, 382] on span "Mover atividade(s)" at bounding box center [790, 382] width 112 height 13
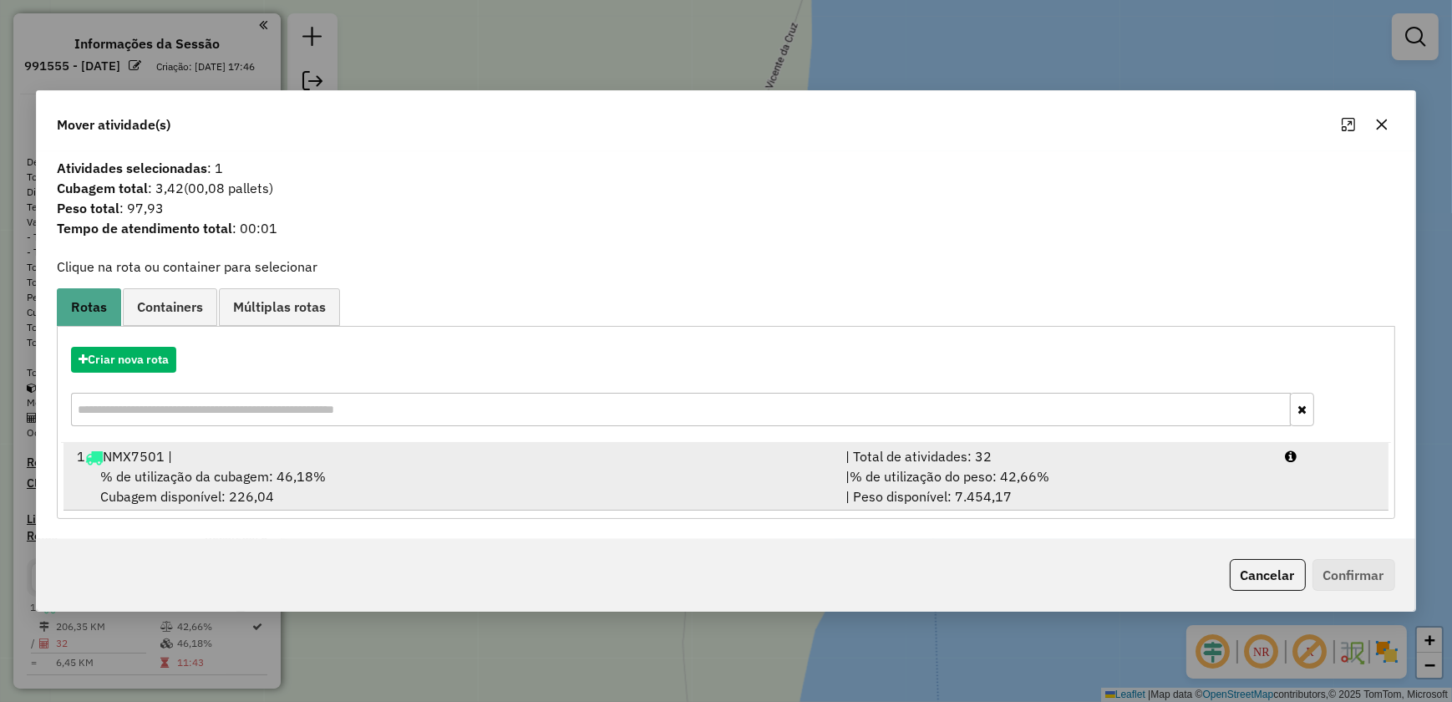
click at [404, 470] on div "% de utilização da cubagem: 46,18% Cubagem disponível: 226,04" at bounding box center [451, 486] width 769 height 40
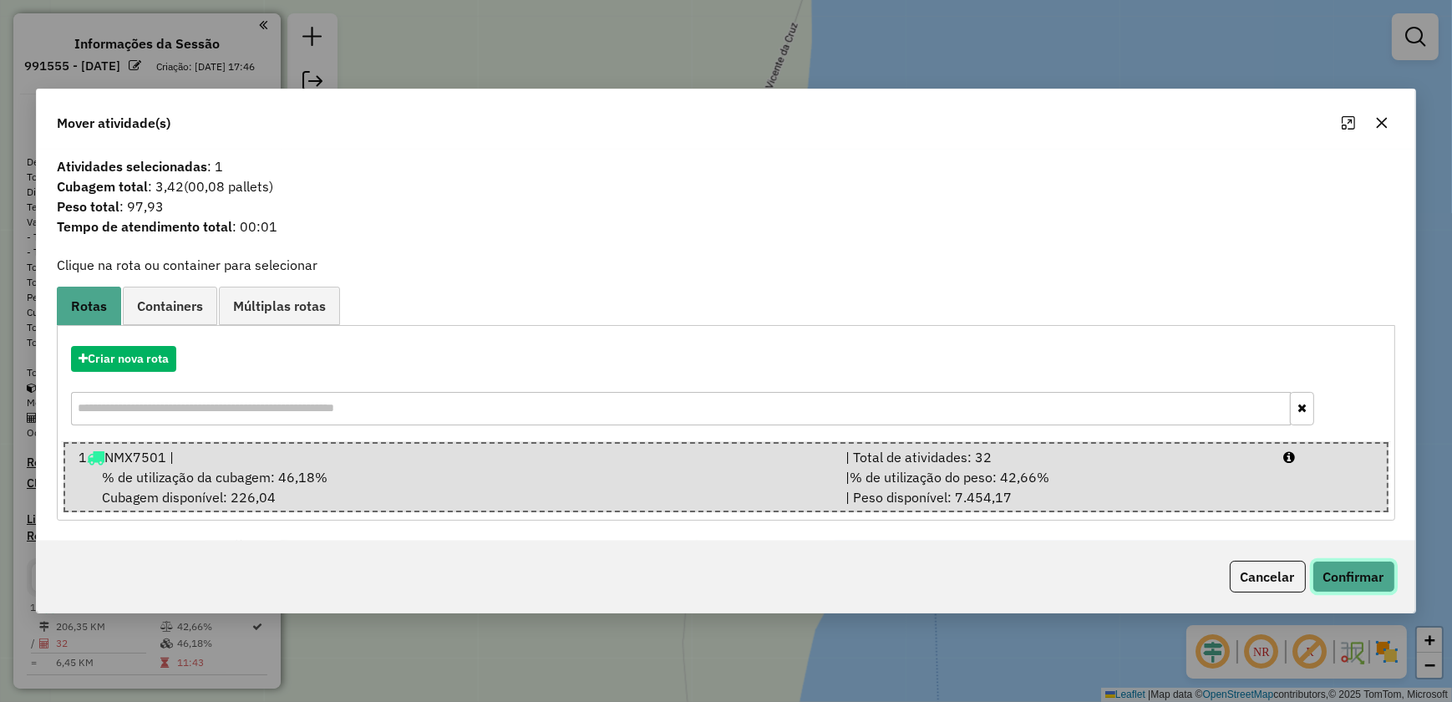
click at [1370, 575] on button "Confirmar" at bounding box center [1354, 577] width 83 height 32
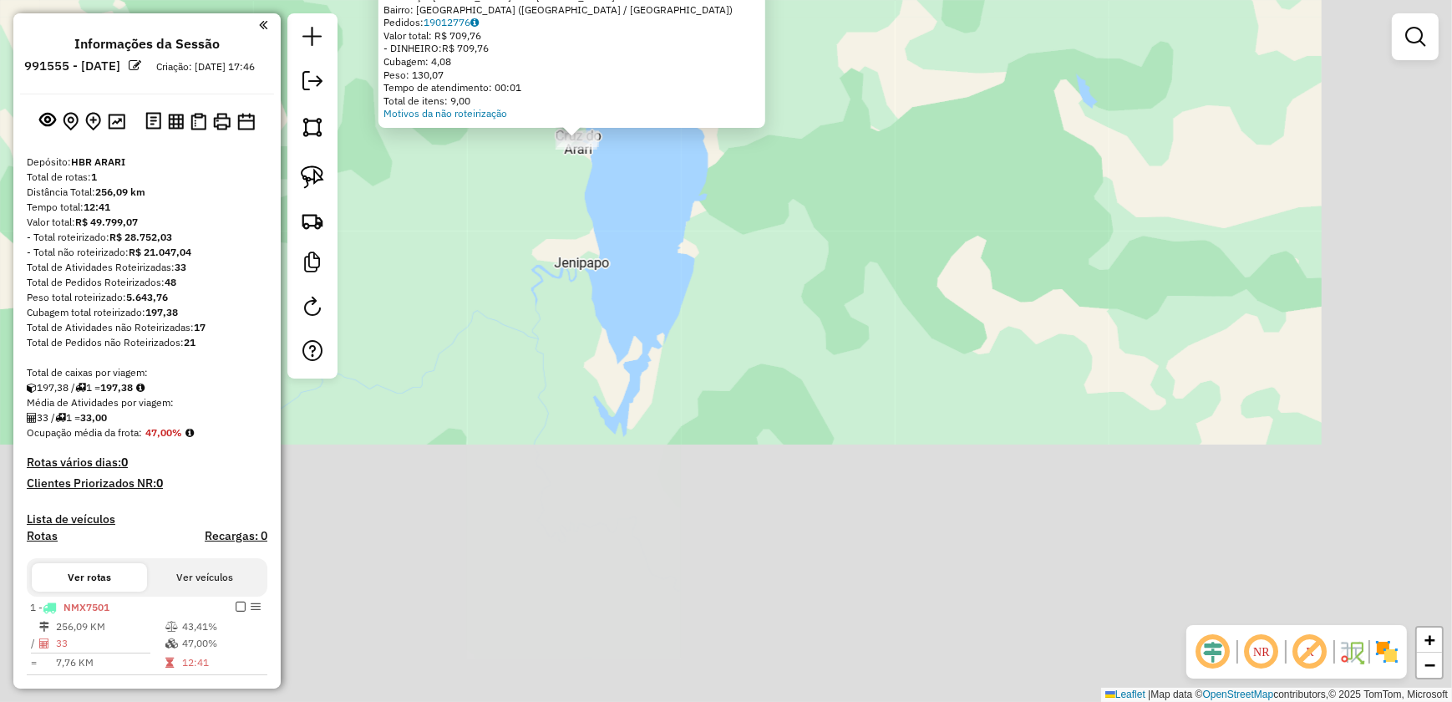
drag, startPoint x: 974, startPoint y: 591, endPoint x: 751, endPoint y: 152, distance: 492.1
click at [751, 154] on div "Atividade não roteirizada 429 - DEPOSITO AVELAR Endereço: RAMAL BACURI RUA CELS…" at bounding box center [726, 351] width 1452 height 702
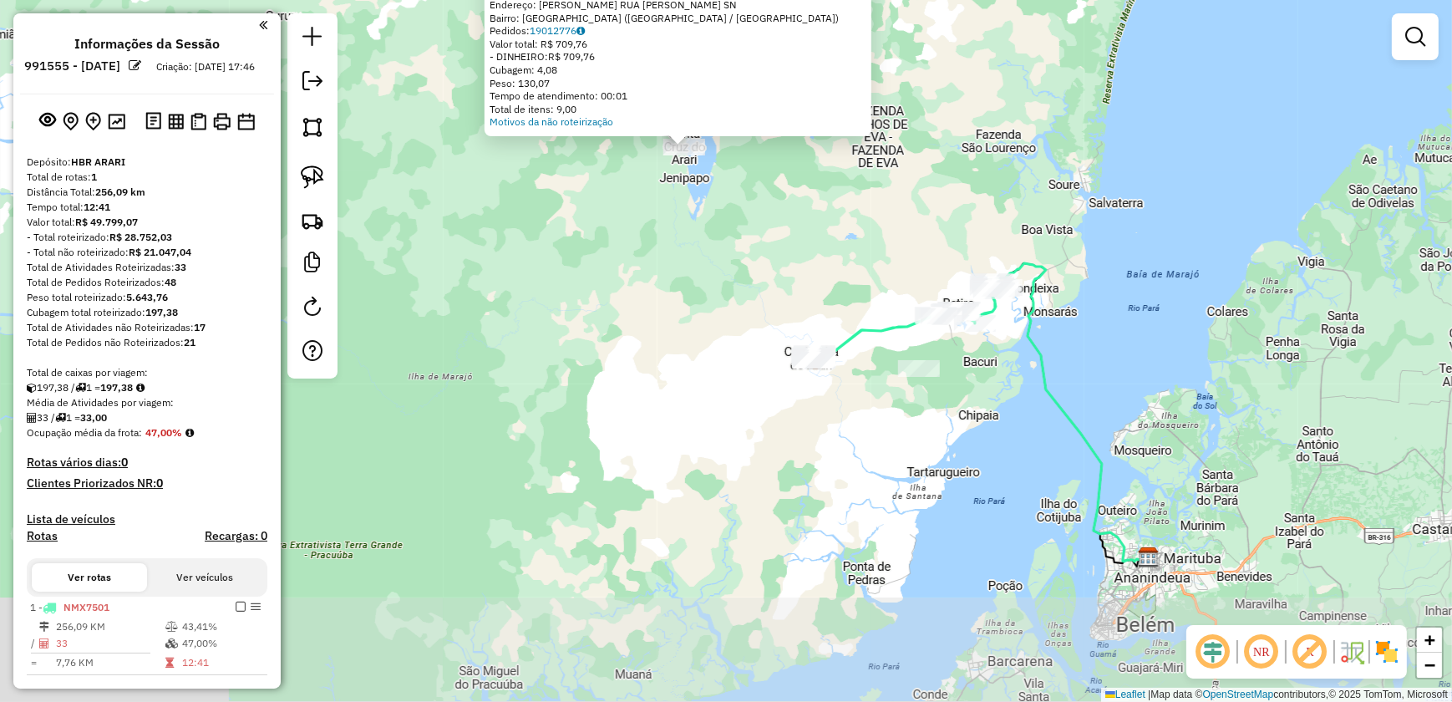
drag, startPoint x: 973, startPoint y: 450, endPoint x: 879, endPoint y: 324, distance: 156.4
click at [879, 324] on icon at bounding box center [906, 320] width 183 height 76
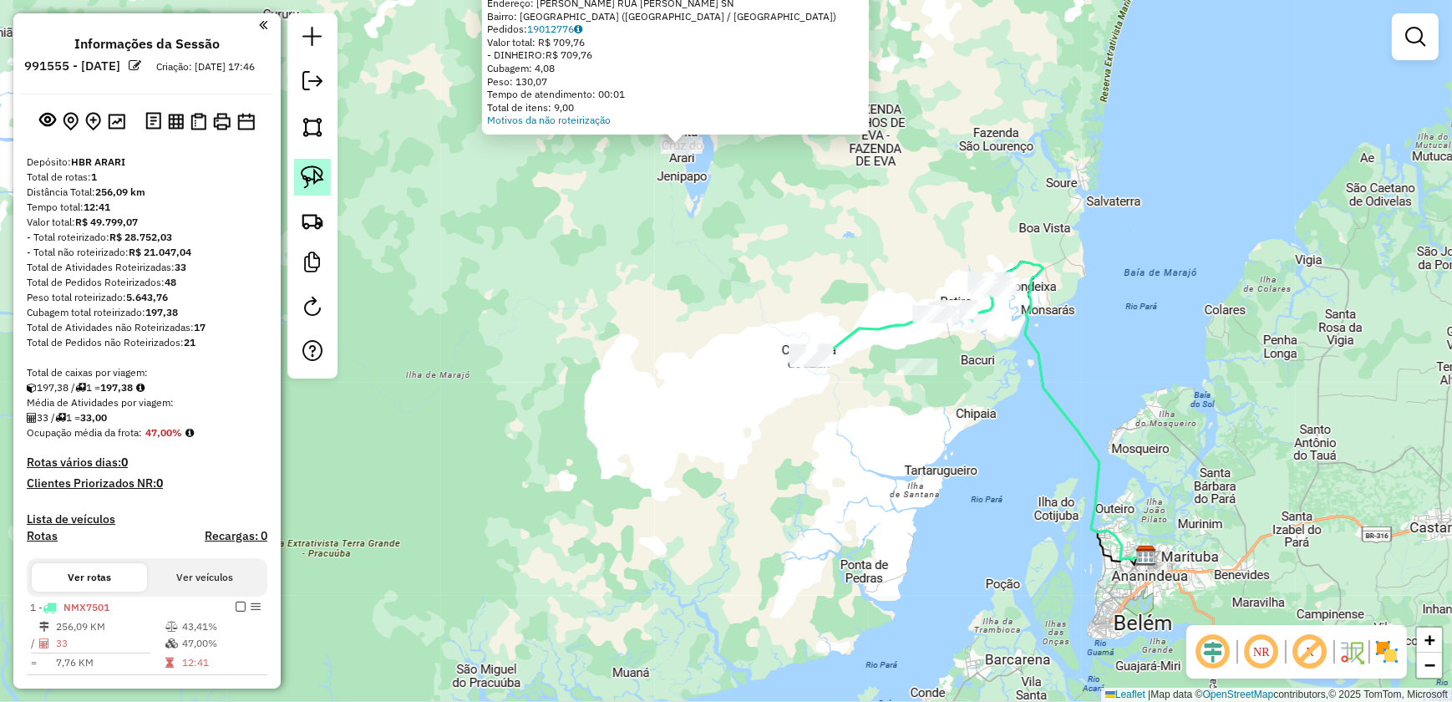
click at [316, 175] on img at bounding box center [312, 176] width 23 height 23
drag, startPoint x: 791, startPoint y: 322, endPoint x: 849, endPoint y: 330, distance: 58.3
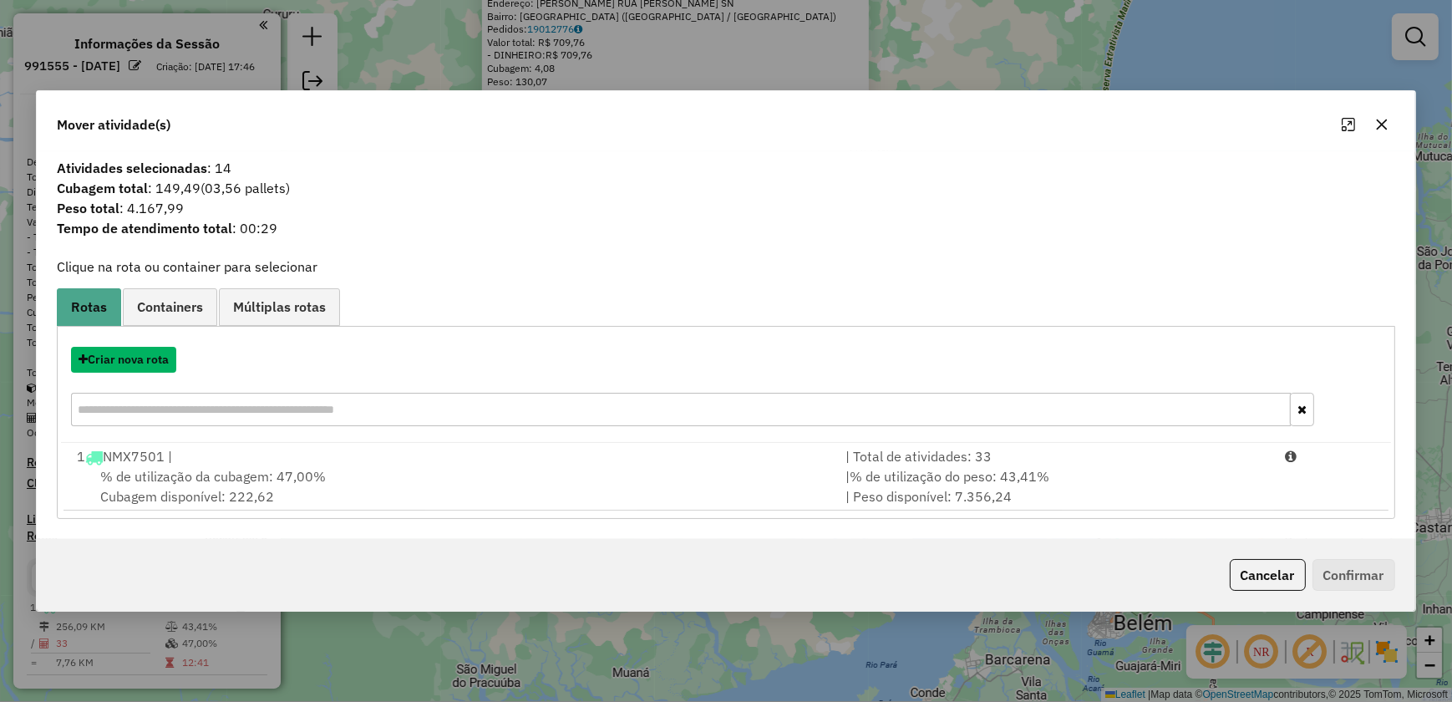
click at [145, 361] on button "Criar nova rota" at bounding box center [123, 360] width 105 height 26
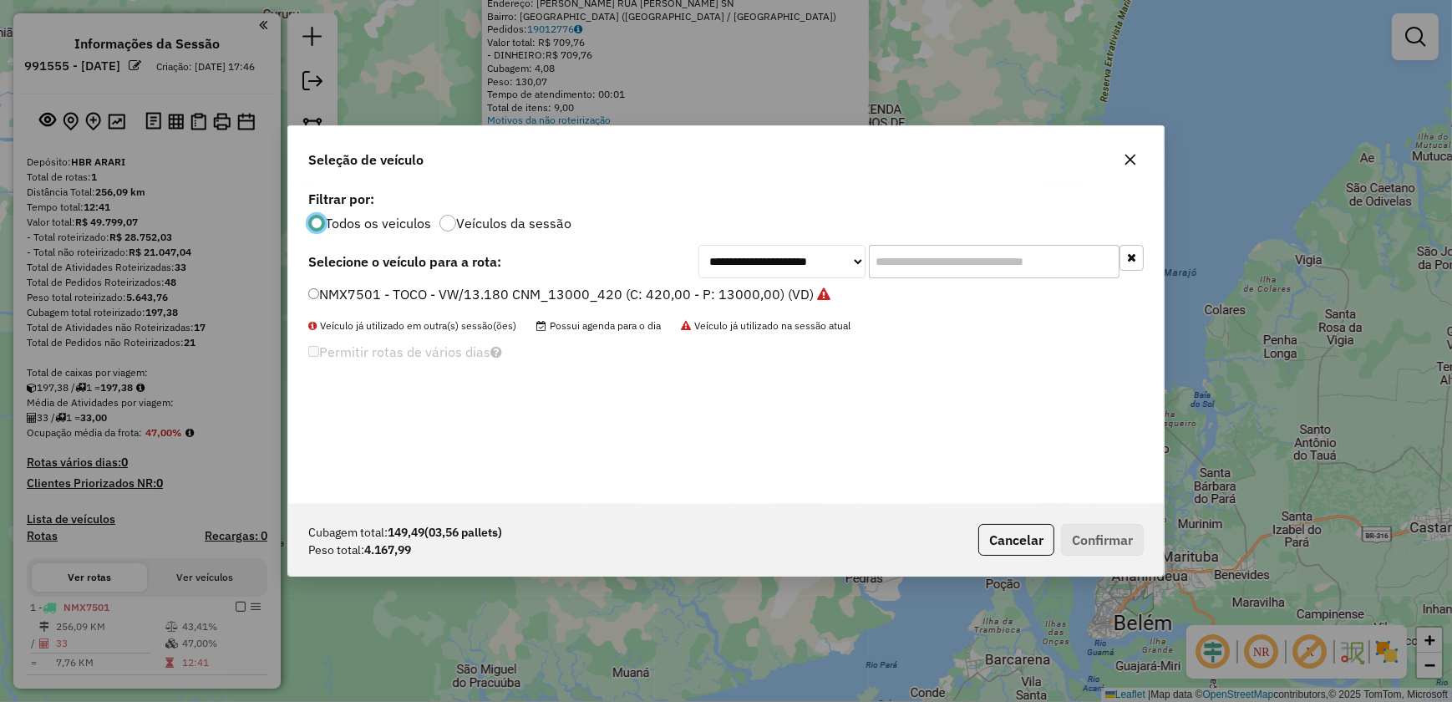
click at [327, 290] on label "NMX7501 - TOCO - VW/13.180 CNM_13000_420 (C: 420,00 - P: 13000,00) (VD)" at bounding box center [569, 294] width 522 height 20
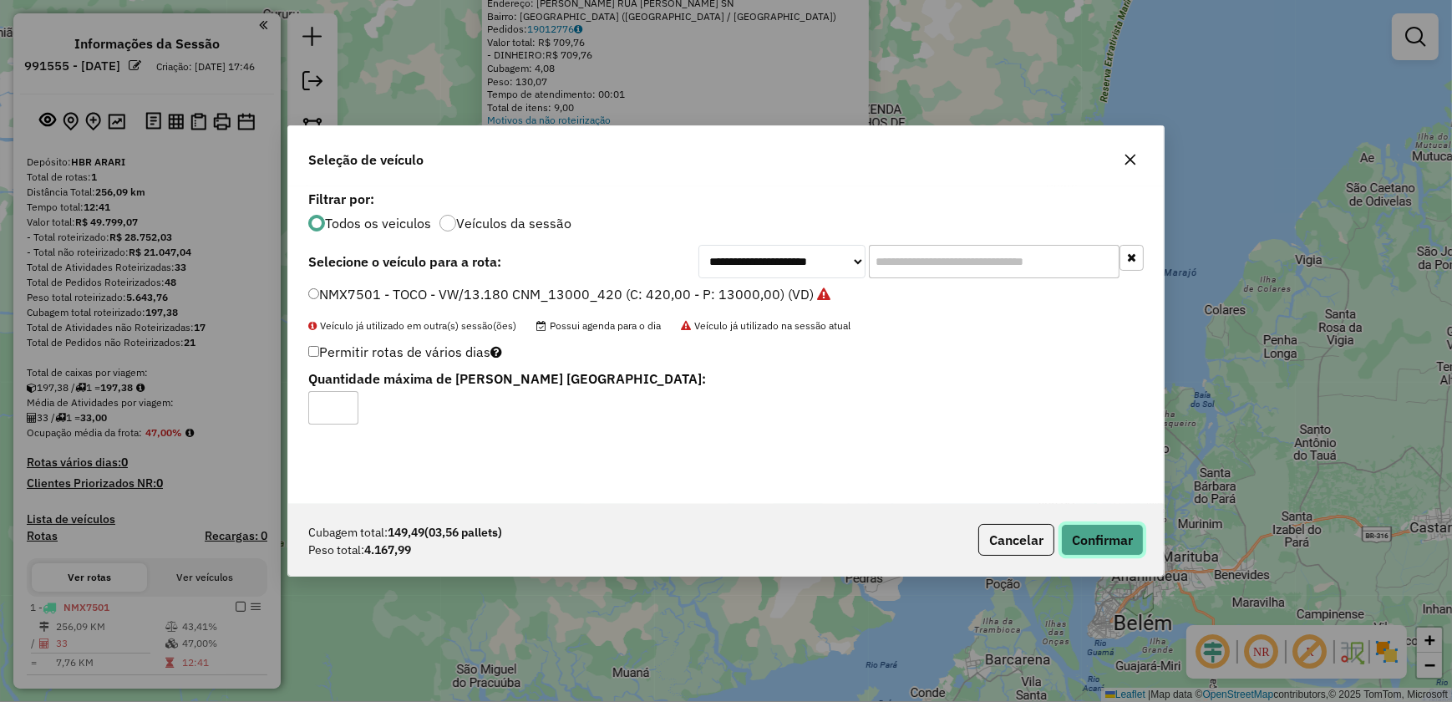
click at [1093, 543] on button "Confirmar" at bounding box center [1102, 540] width 83 height 32
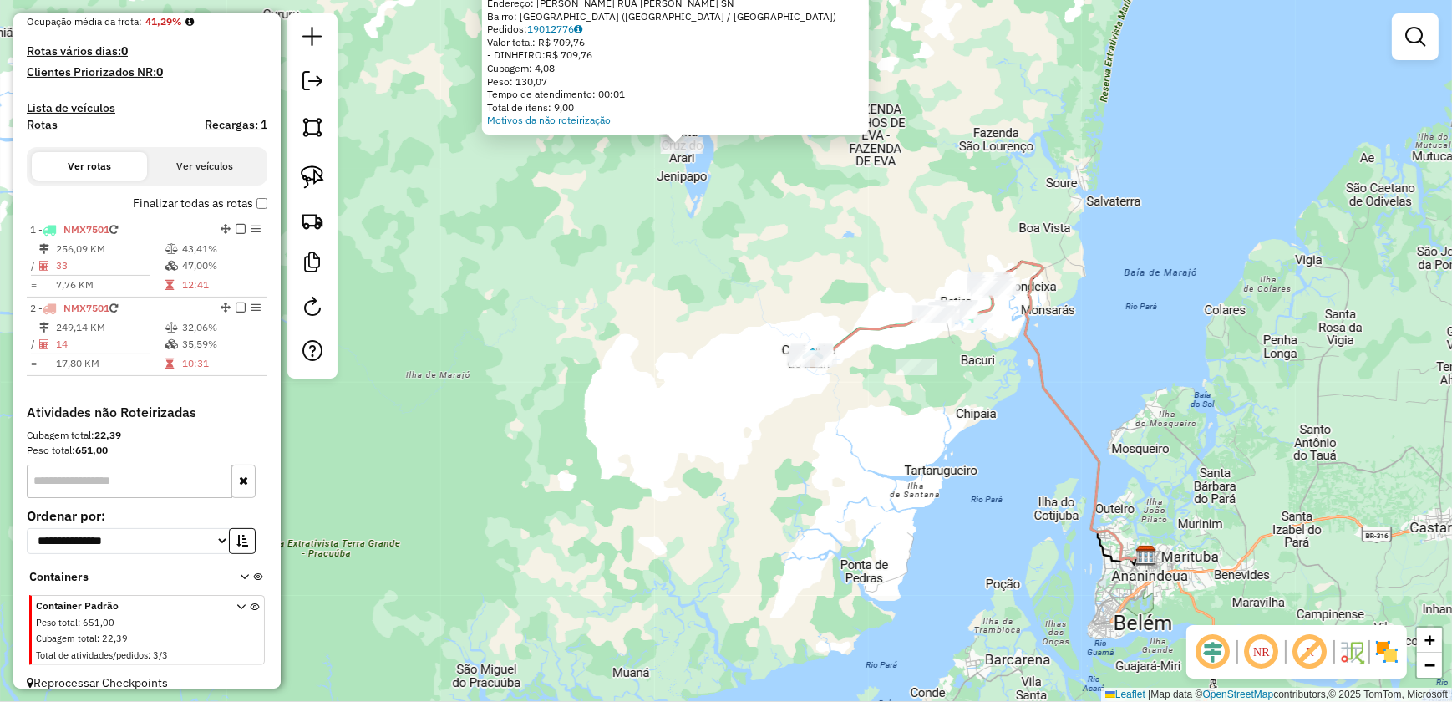
scroll to position [442, 0]
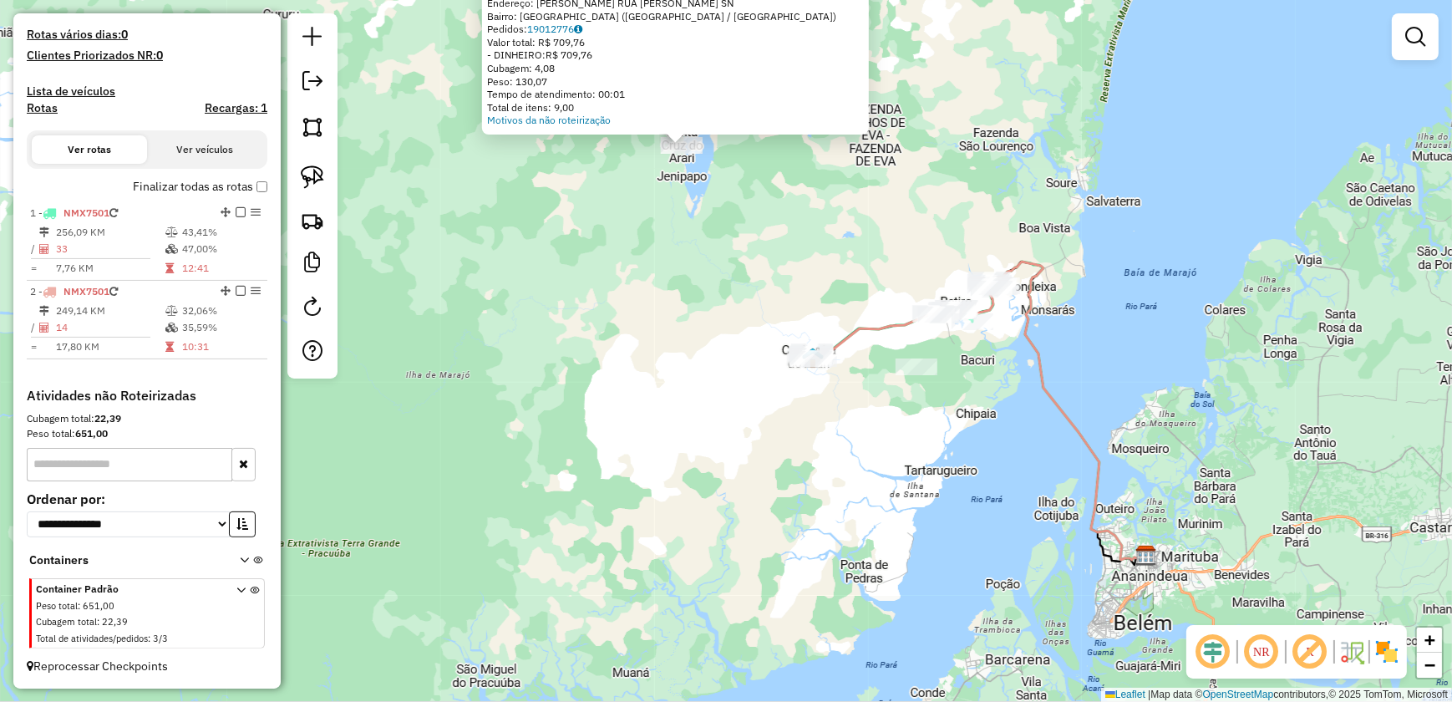
click at [236, 588] on icon at bounding box center [240, 617] width 9 height 63
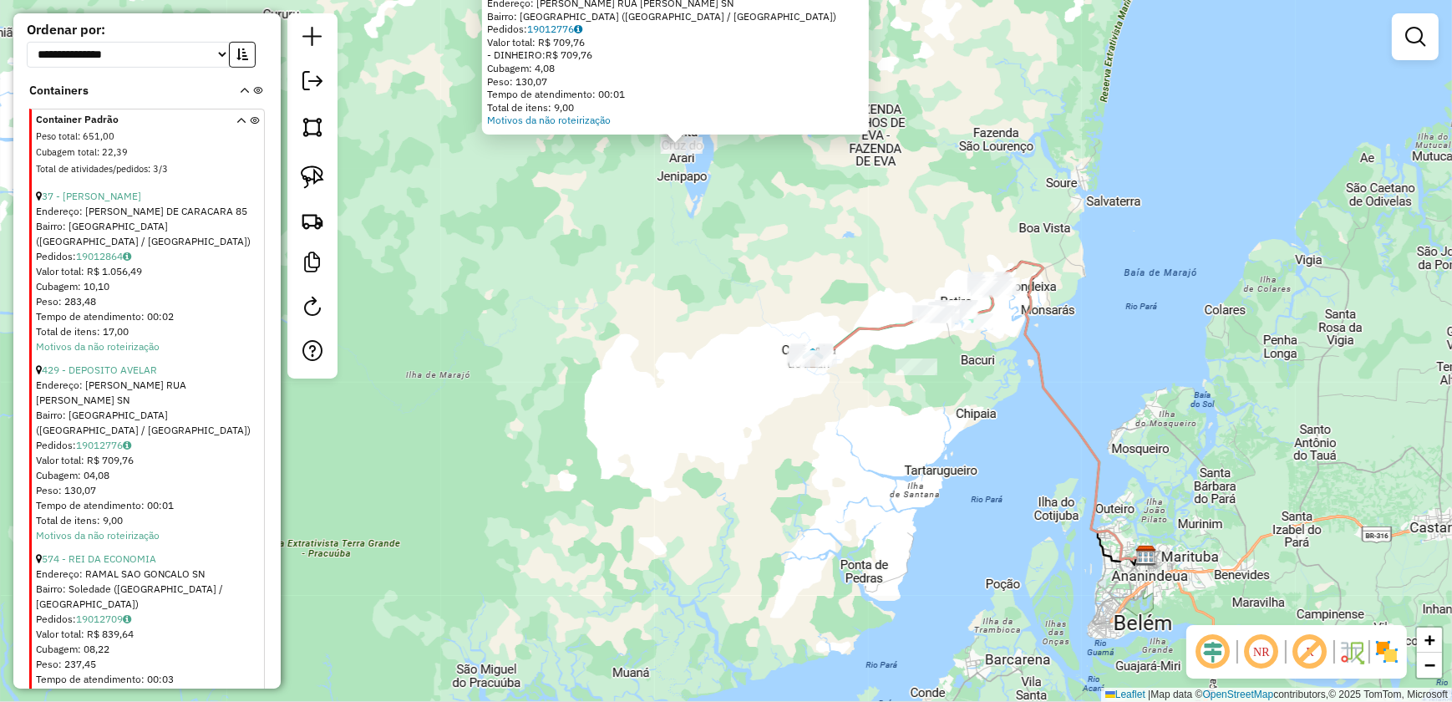
scroll to position [968, 0]
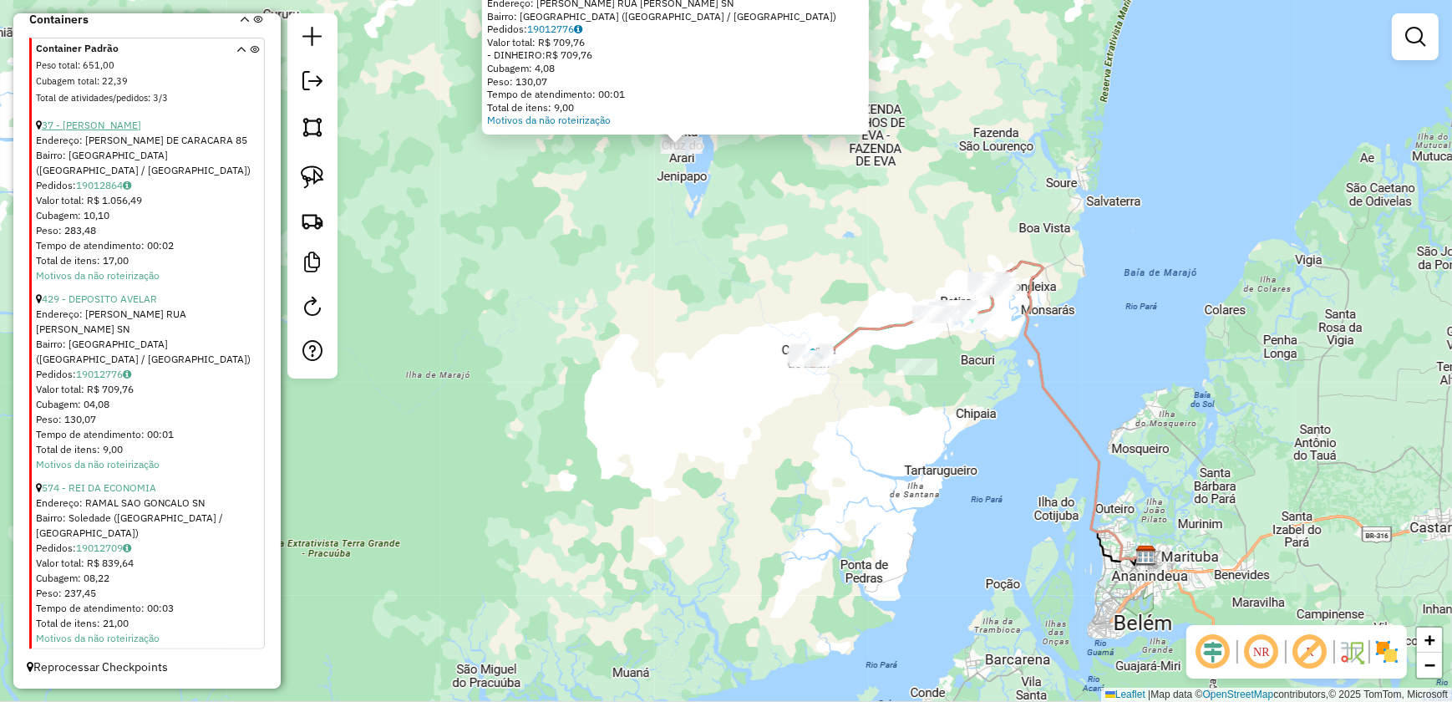
click at [130, 131] on link "37 - BAR SOARES CARACARA" at bounding box center [91, 125] width 99 height 13
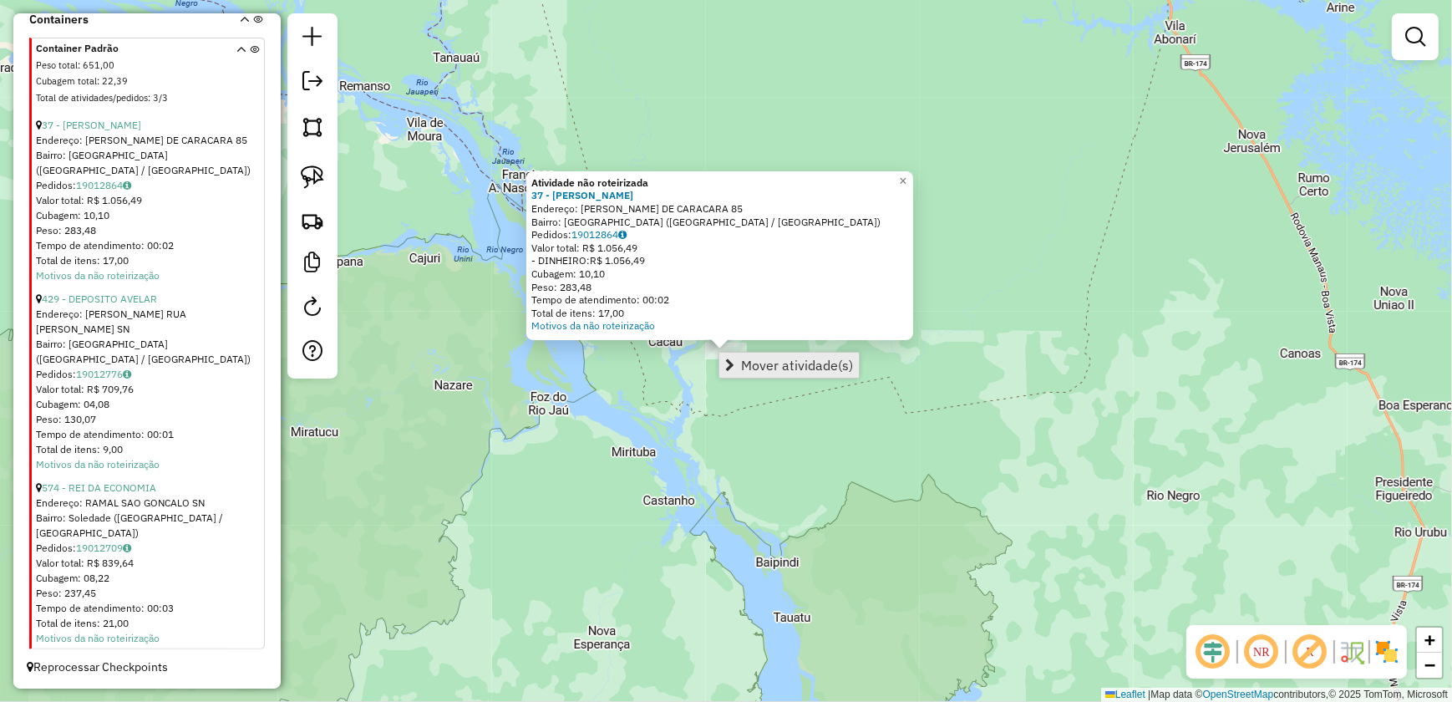
click at [735, 361] on link "Mover atividade(s)" at bounding box center [789, 365] width 140 height 25
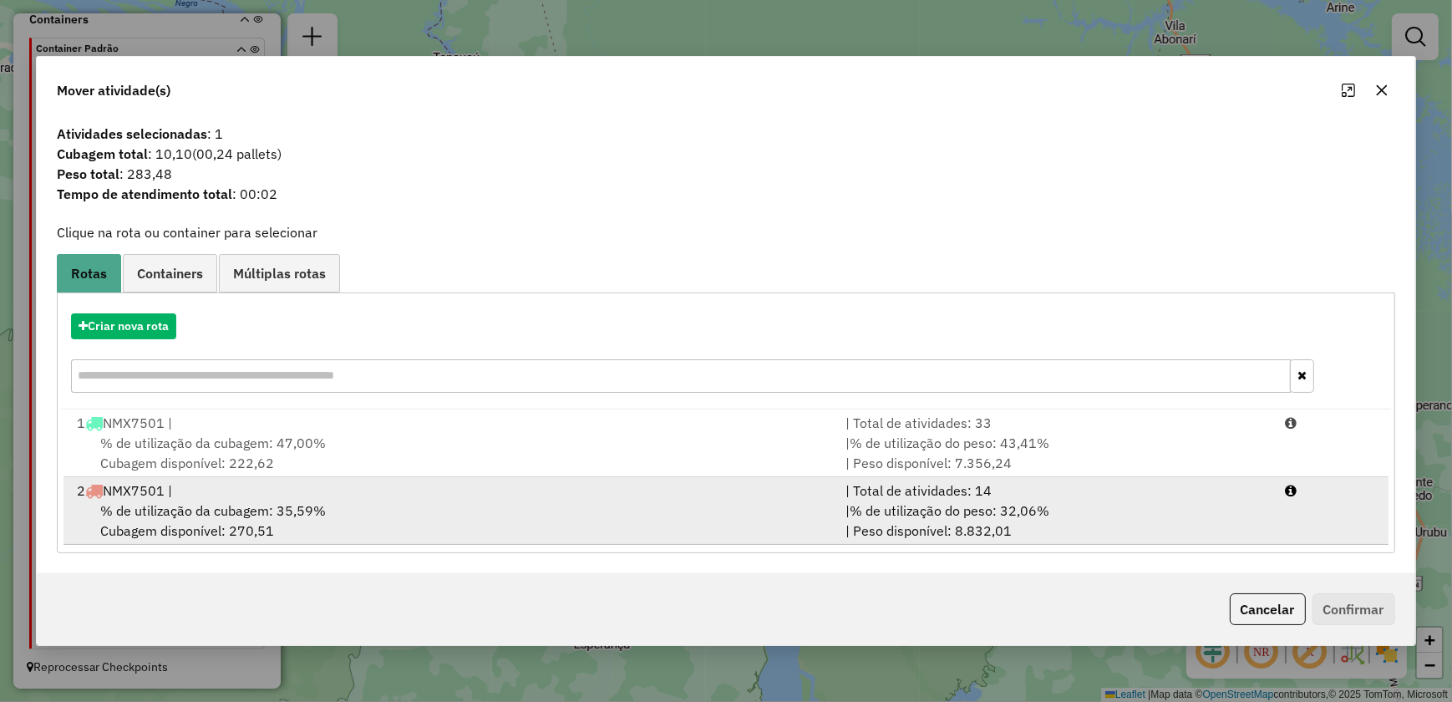
click at [454, 518] on div "% de utilização da cubagem: 35,59% Cubagem disponível: 270,51" at bounding box center [451, 521] width 769 height 40
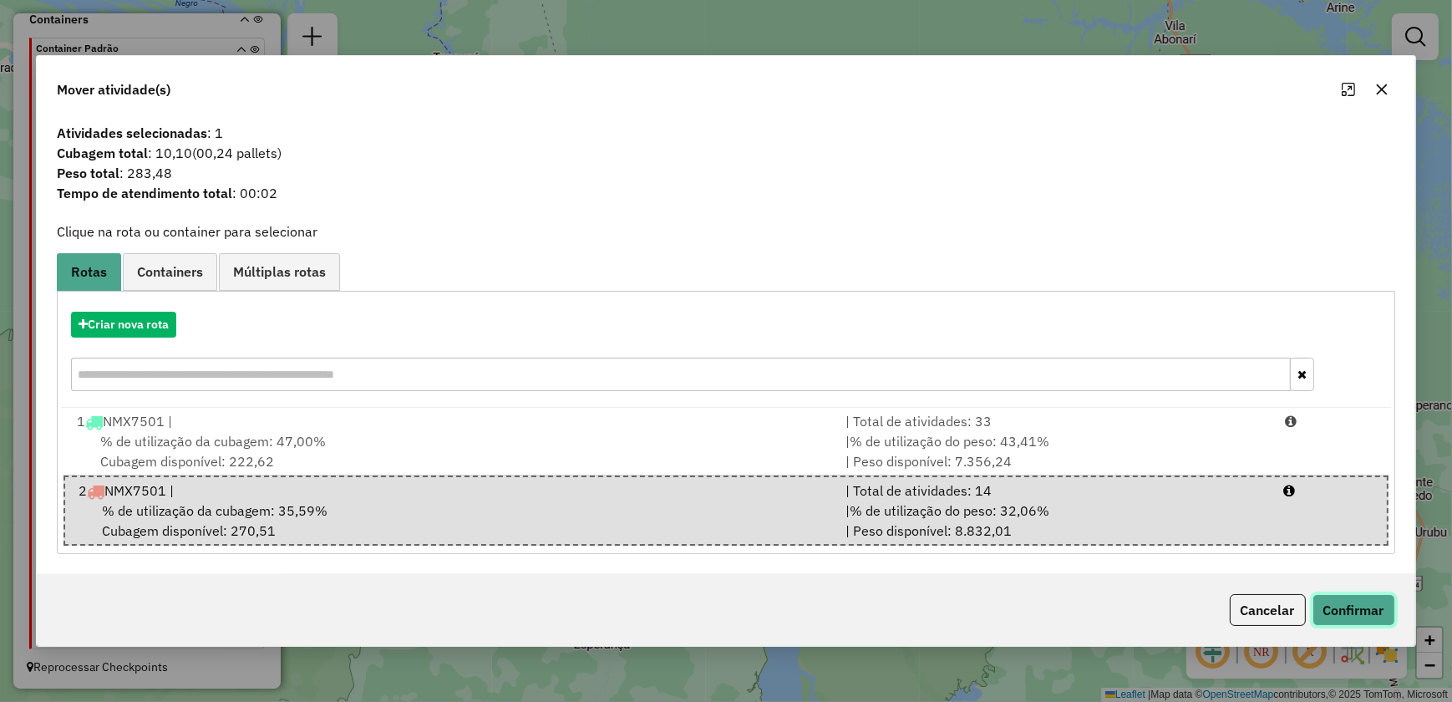
click at [1349, 612] on button "Confirmar" at bounding box center [1354, 610] width 83 height 32
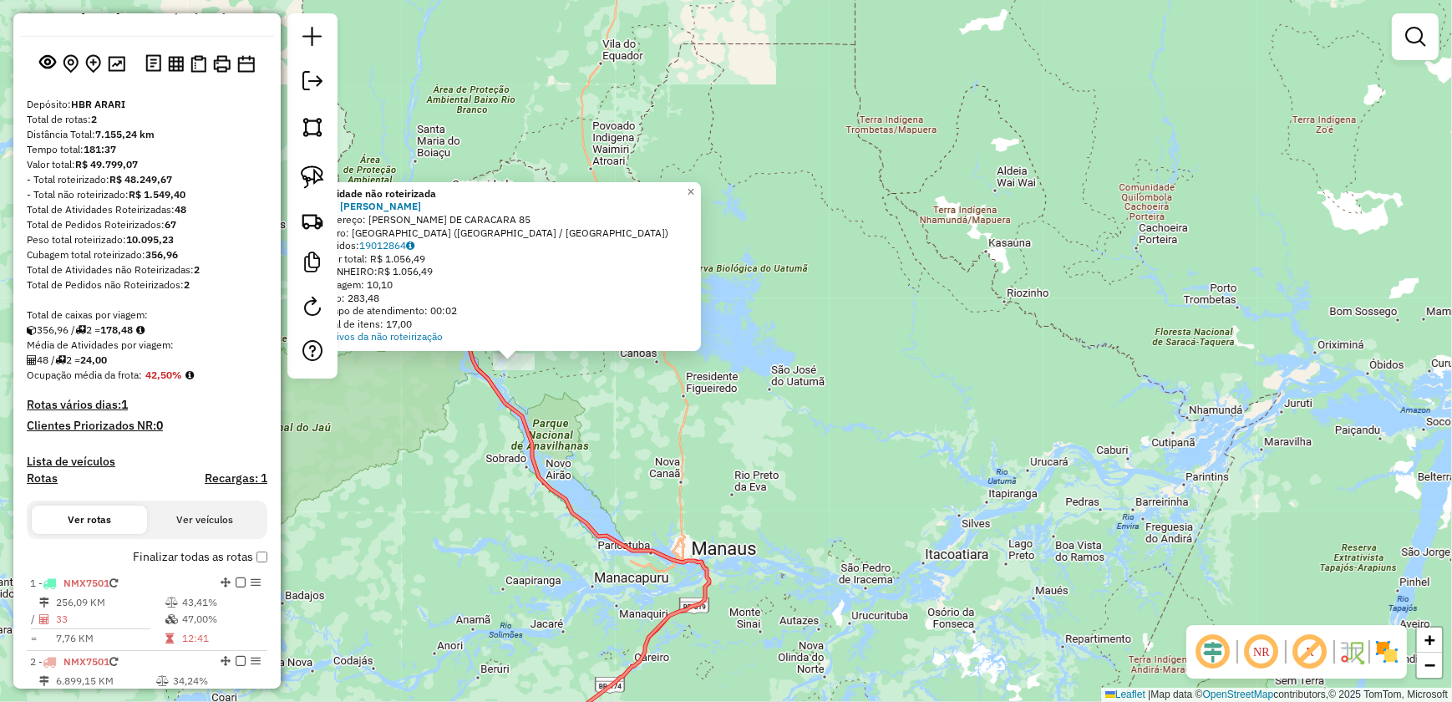
scroll to position [0, 0]
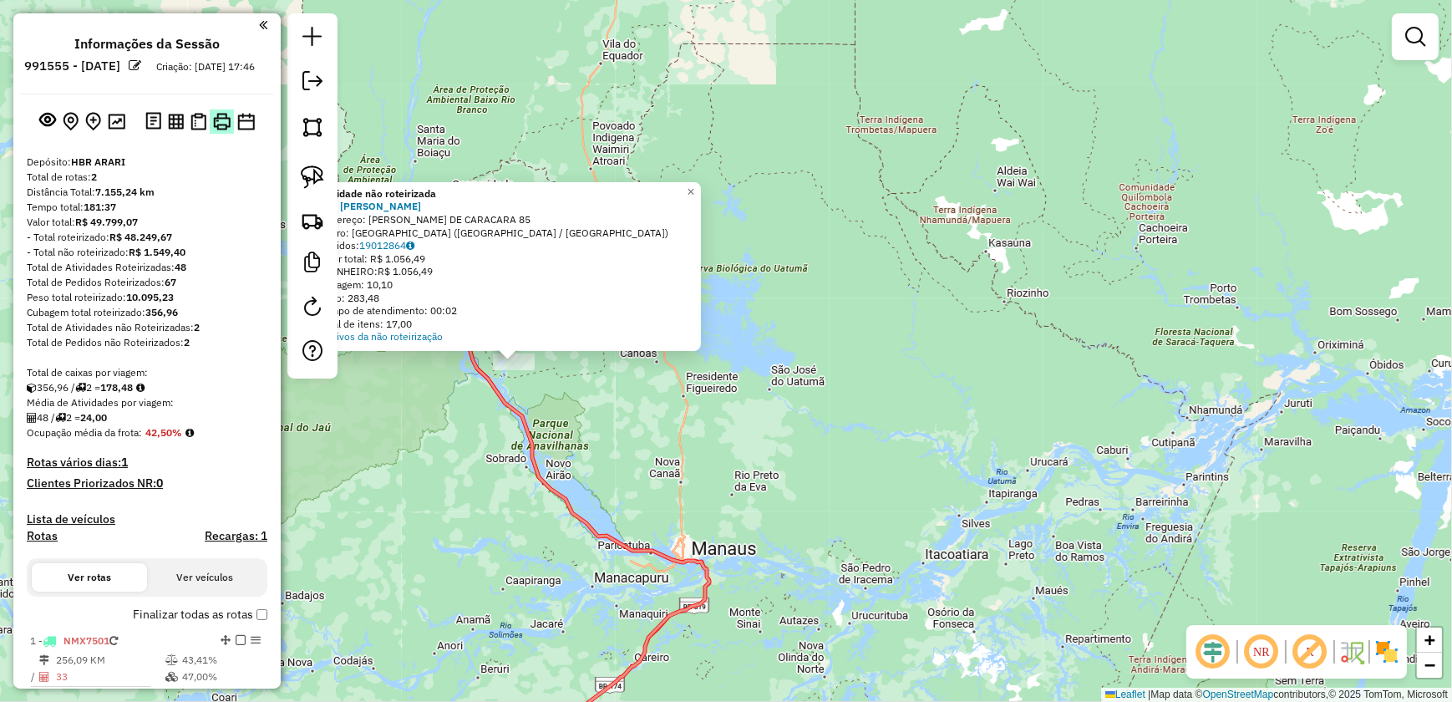
click at [221, 130] on img at bounding box center [222, 122] width 18 height 18
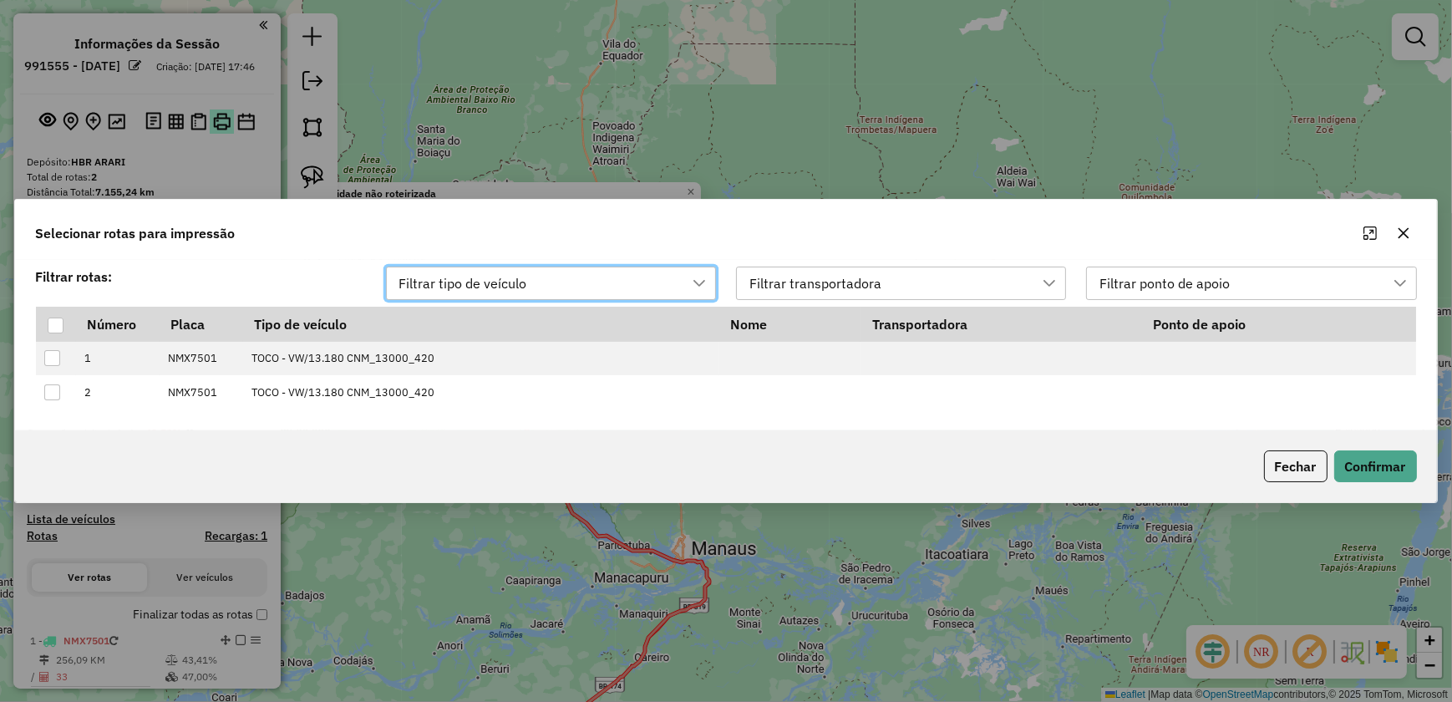
scroll to position [12, 75]
click at [53, 328] on div at bounding box center [56, 326] width 16 height 16
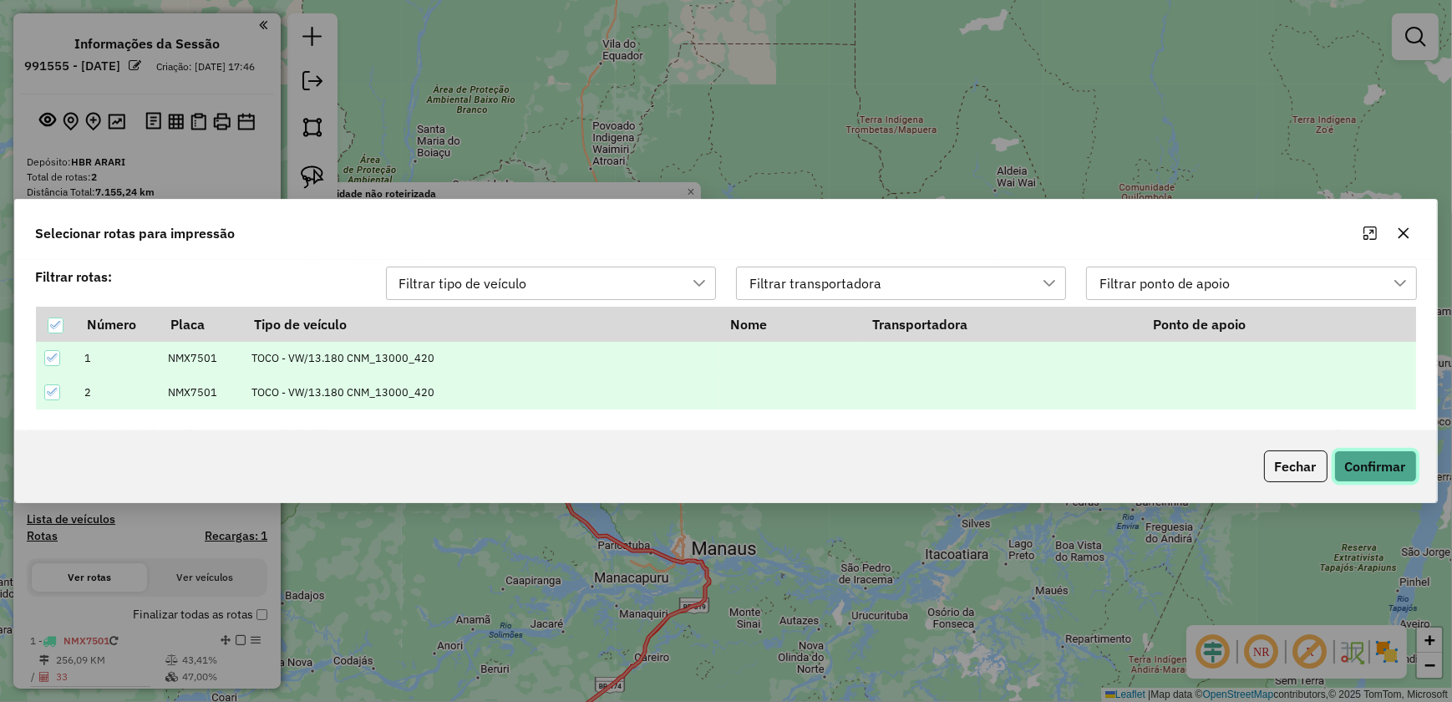
click at [1365, 460] on button "Confirmar" at bounding box center [1375, 466] width 83 height 32
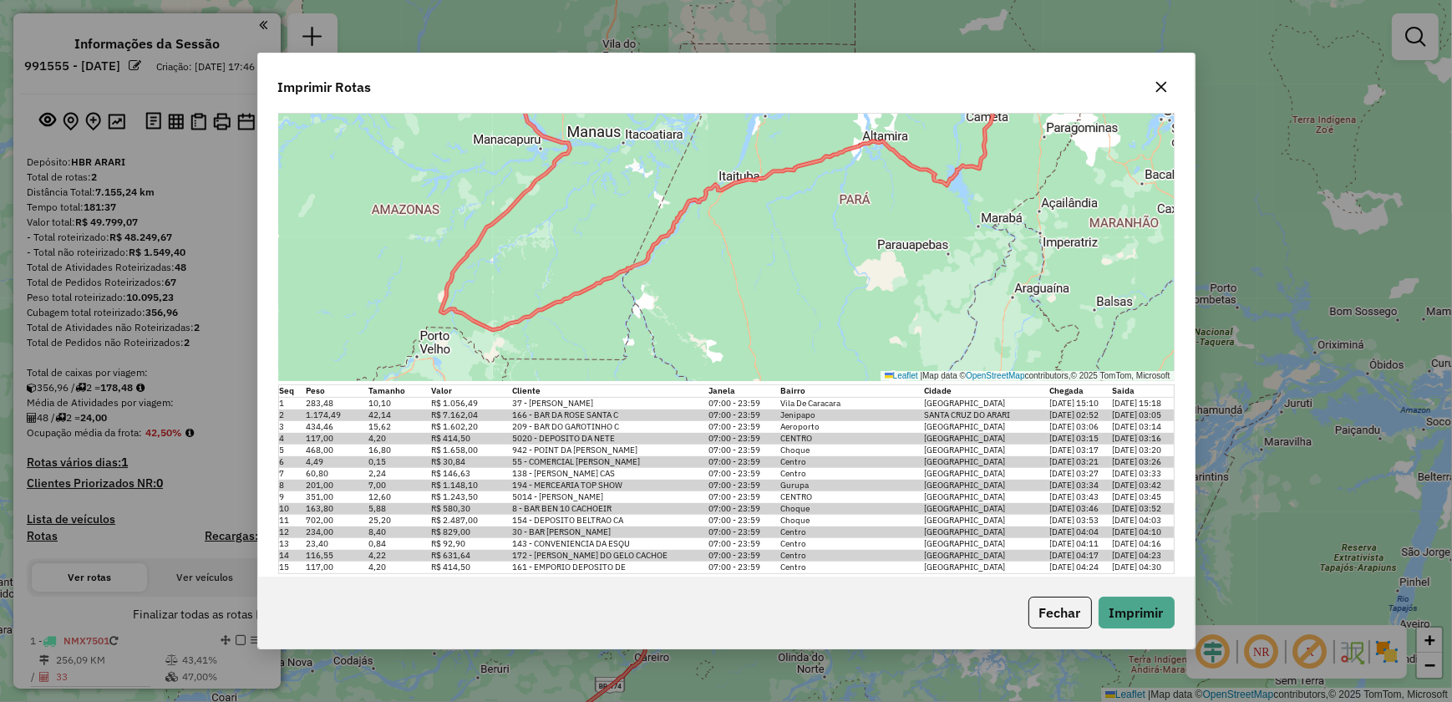
scroll to position [1004, 0]
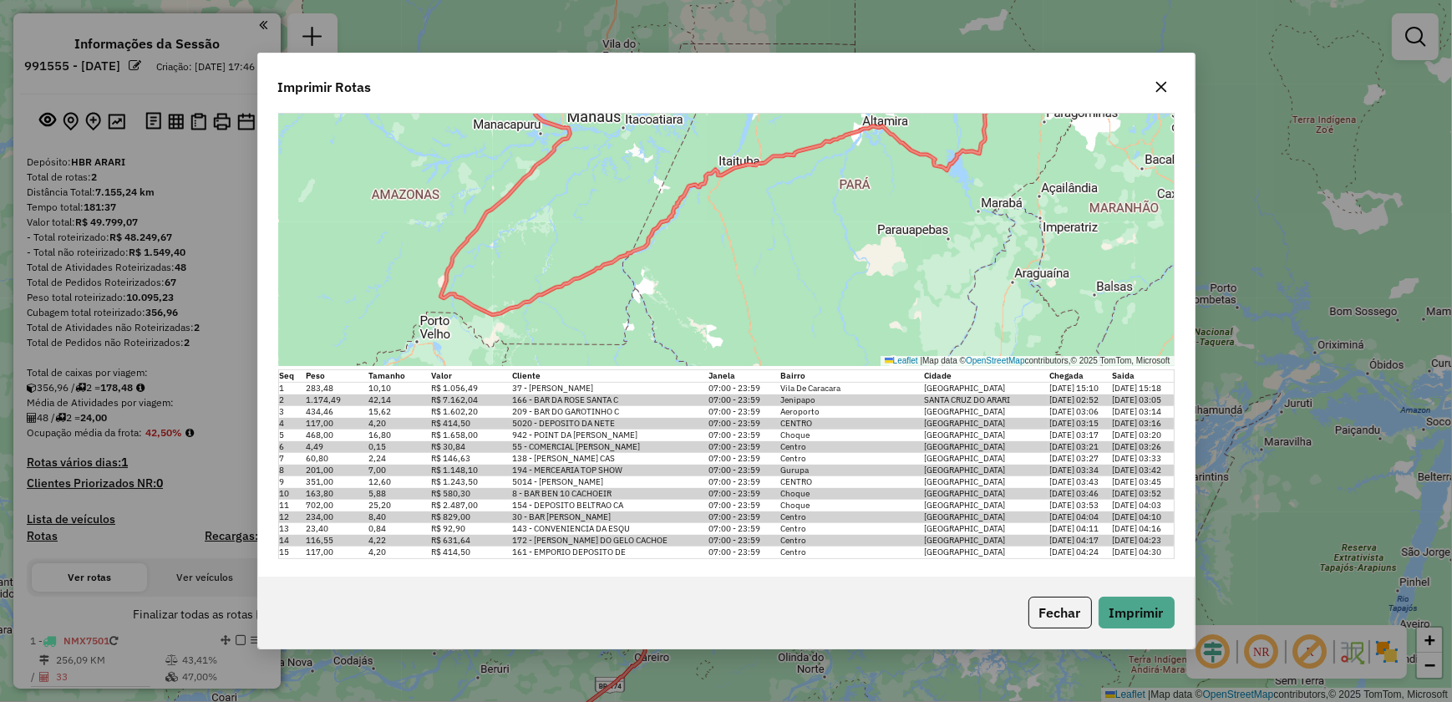
click at [1163, 85] on icon "button" at bounding box center [1161, 86] width 13 height 13
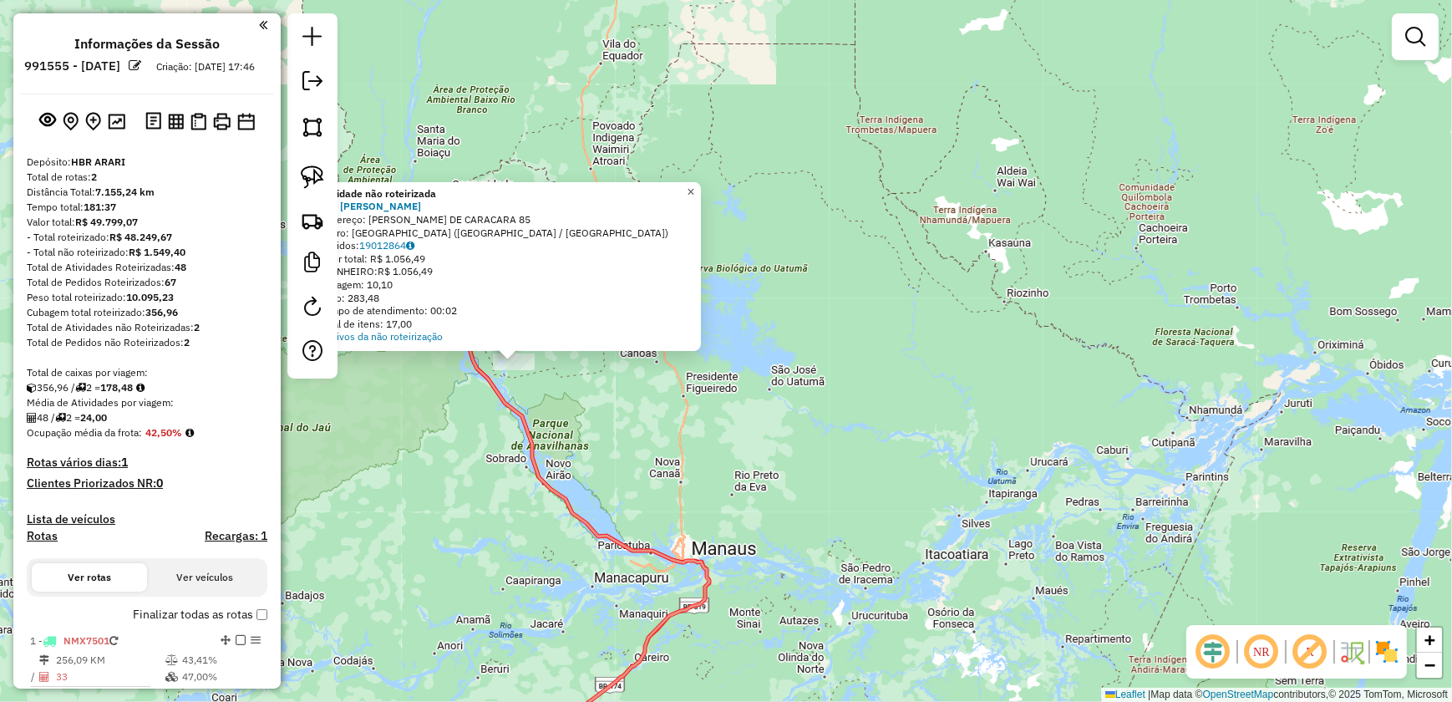
click at [694, 186] on span "×" at bounding box center [691, 192] width 8 height 14
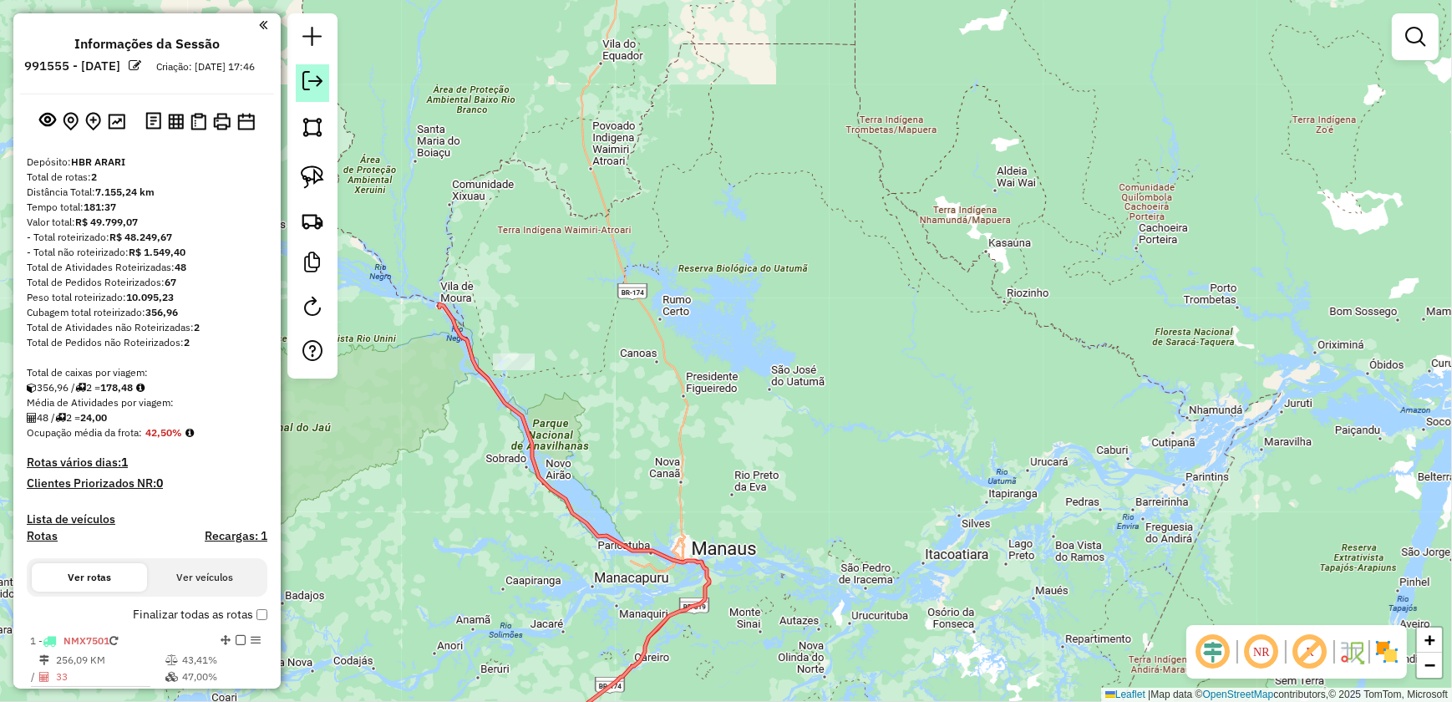
click at [301, 81] on link at bounding box center [312, 83] width 33 height 38
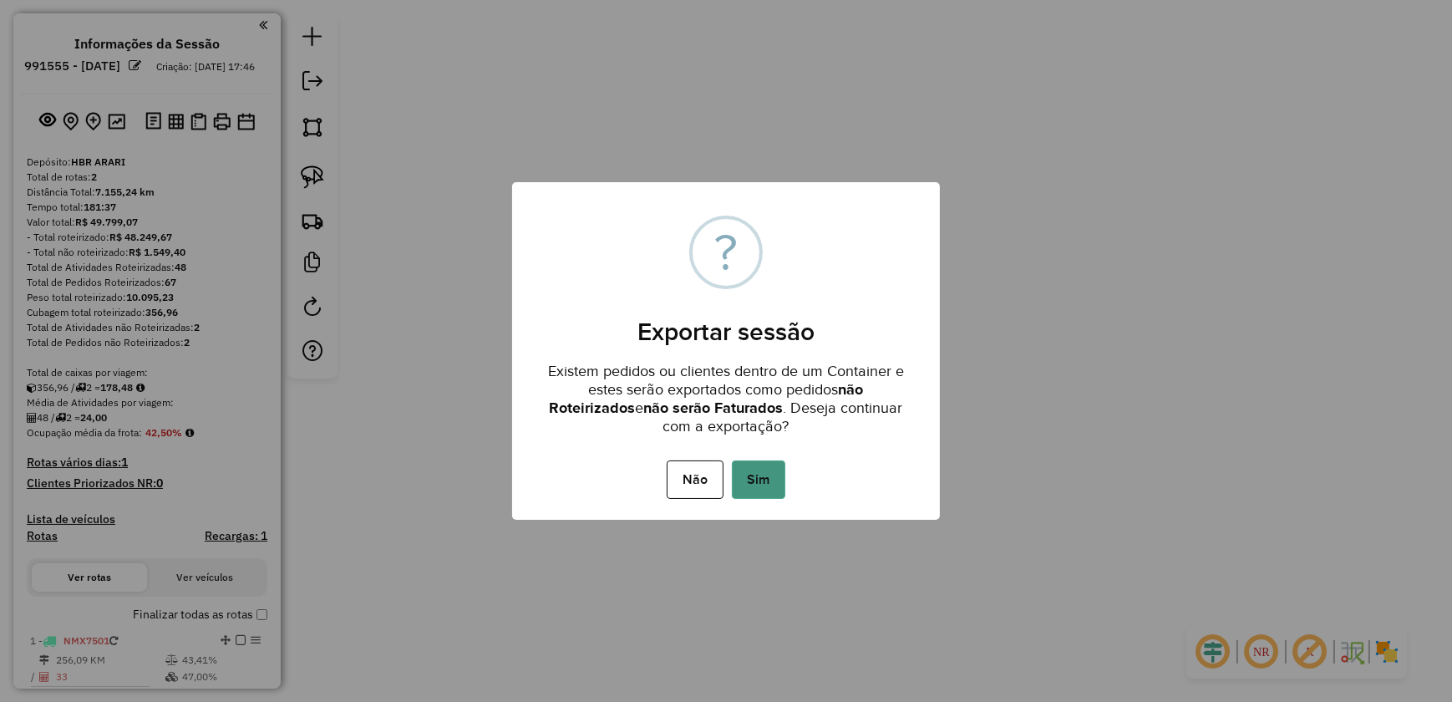
click at [756, 478] on button "Sim" at bounding box center [758, 479] width 53 height 38
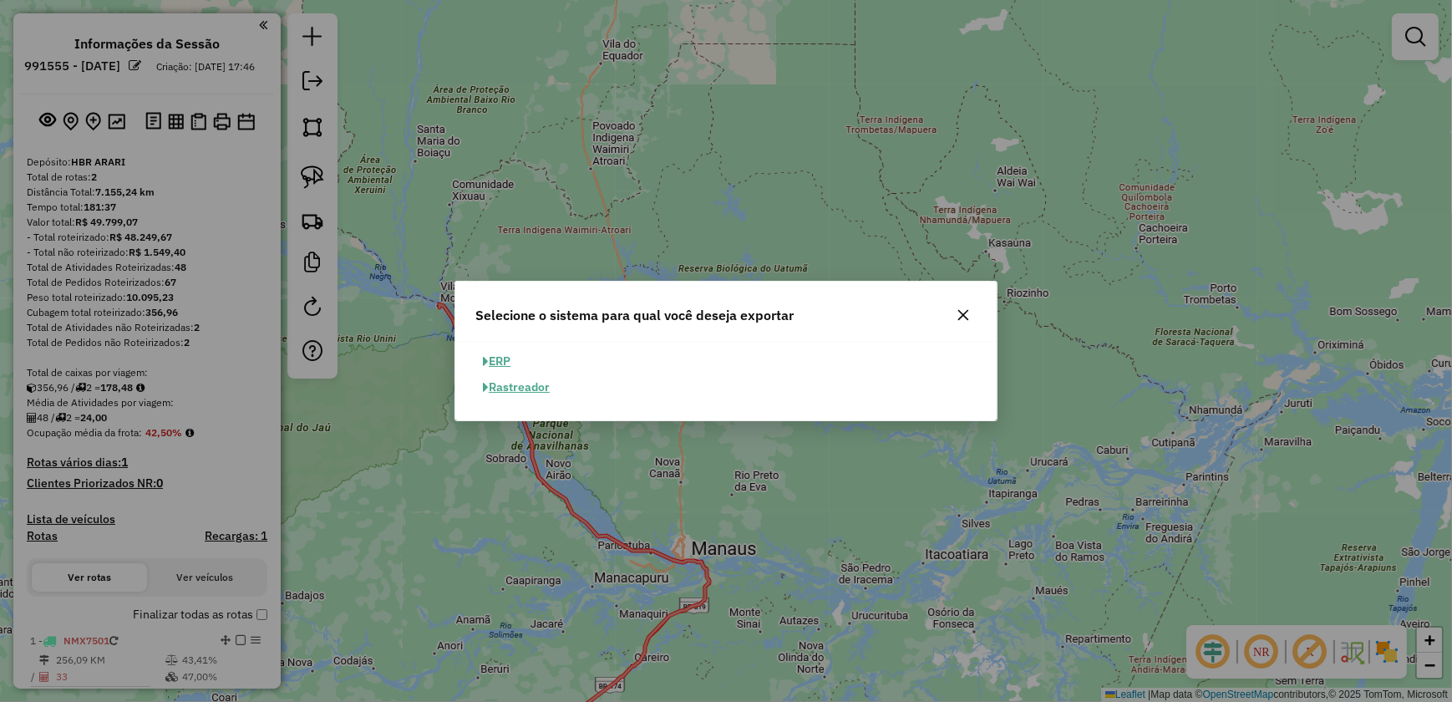
click at [503, 364] on button "ERP" at bounding box center [496, 361] width 43 height 26
select select "**"
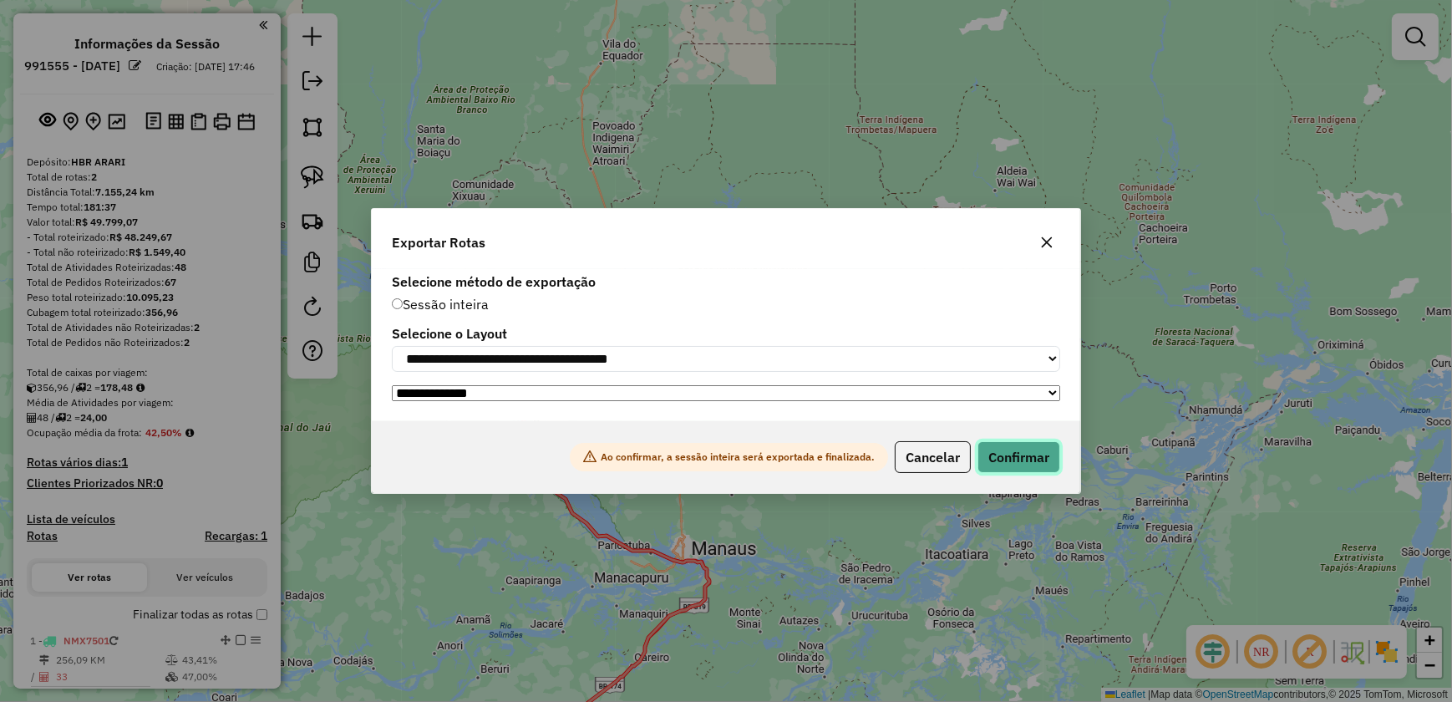
click at [1030, 460] on button "Confirmar" at bounding box center [1019, 457] width 83 height 32
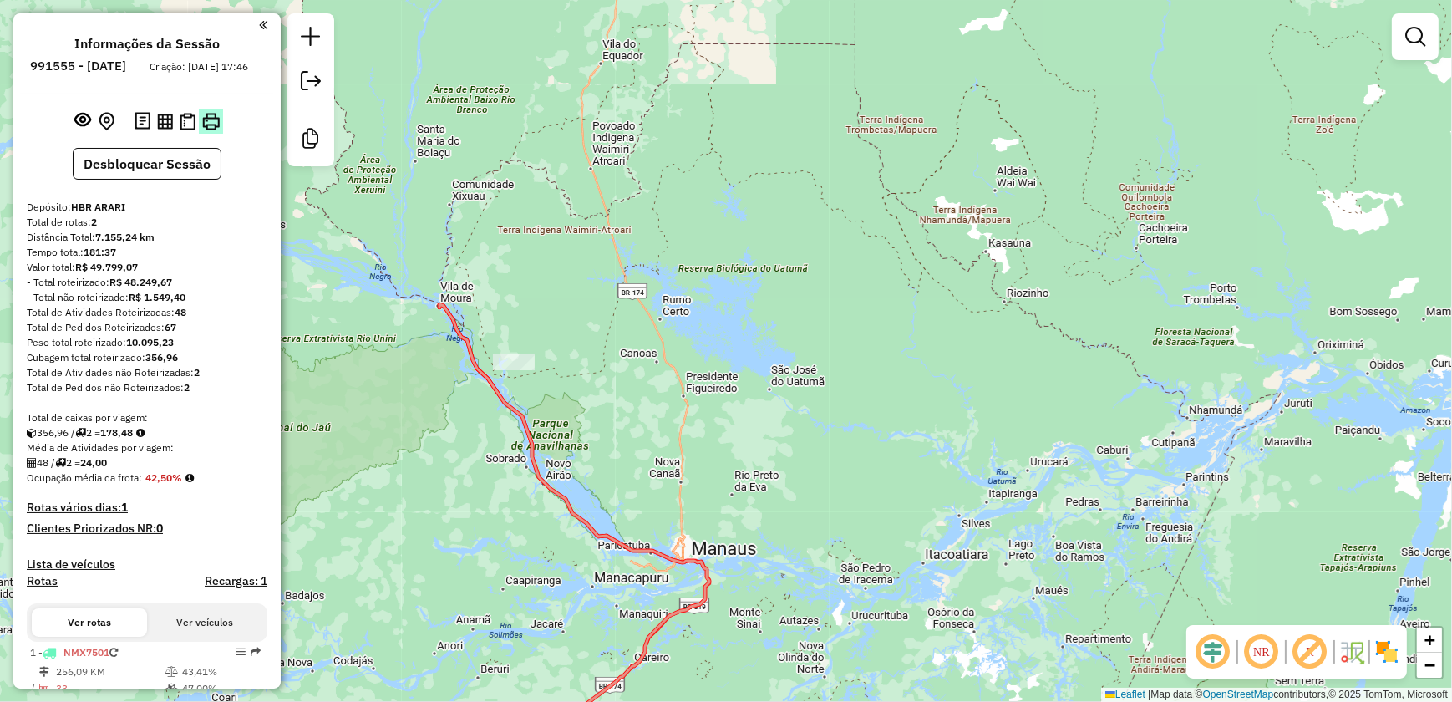
click at [204, 130] on img at bounding box center [211, 122] width 18 height 18
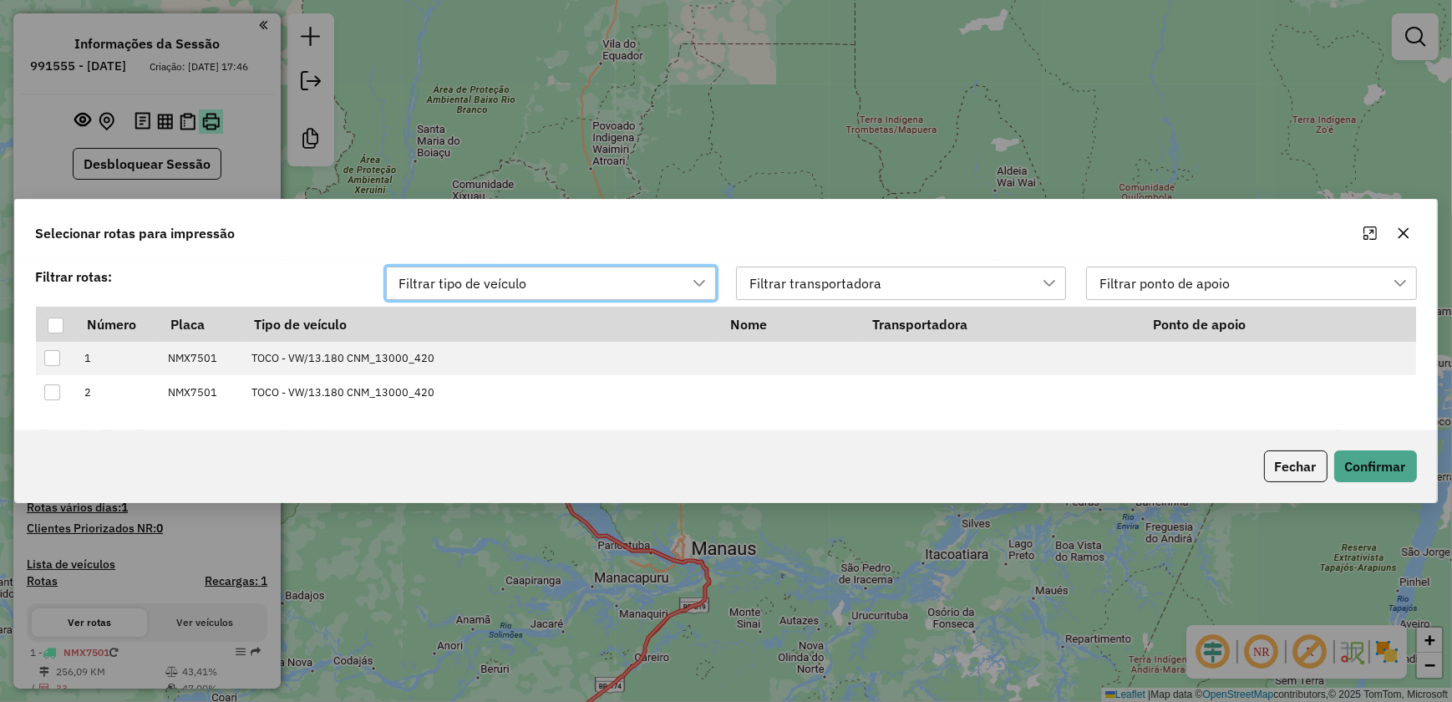
scroll to position [12, 75]
click at [49, 332] on div at bounding box center [56, 326] width 16 height 16
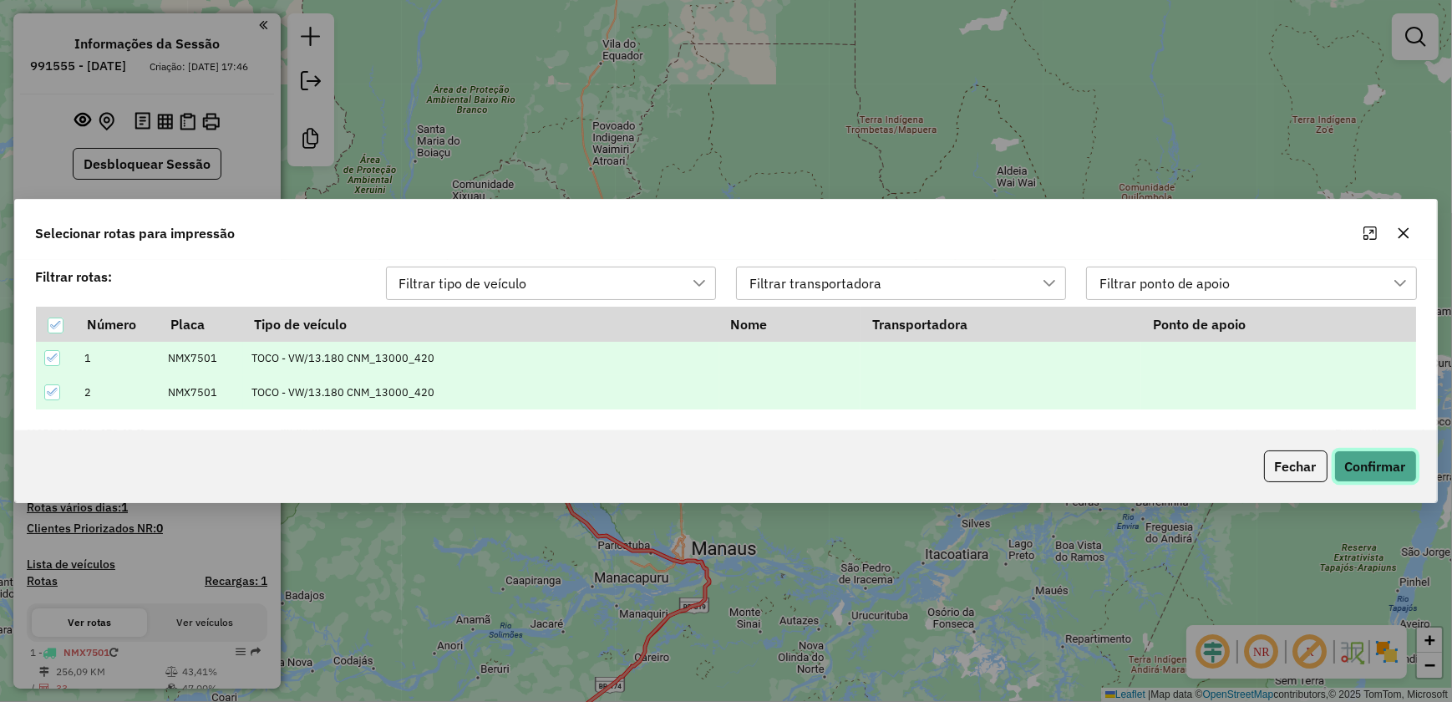
click at [1370, 458] on button "Confirmar" at bounding box center [1375, 466] width 83 height 32
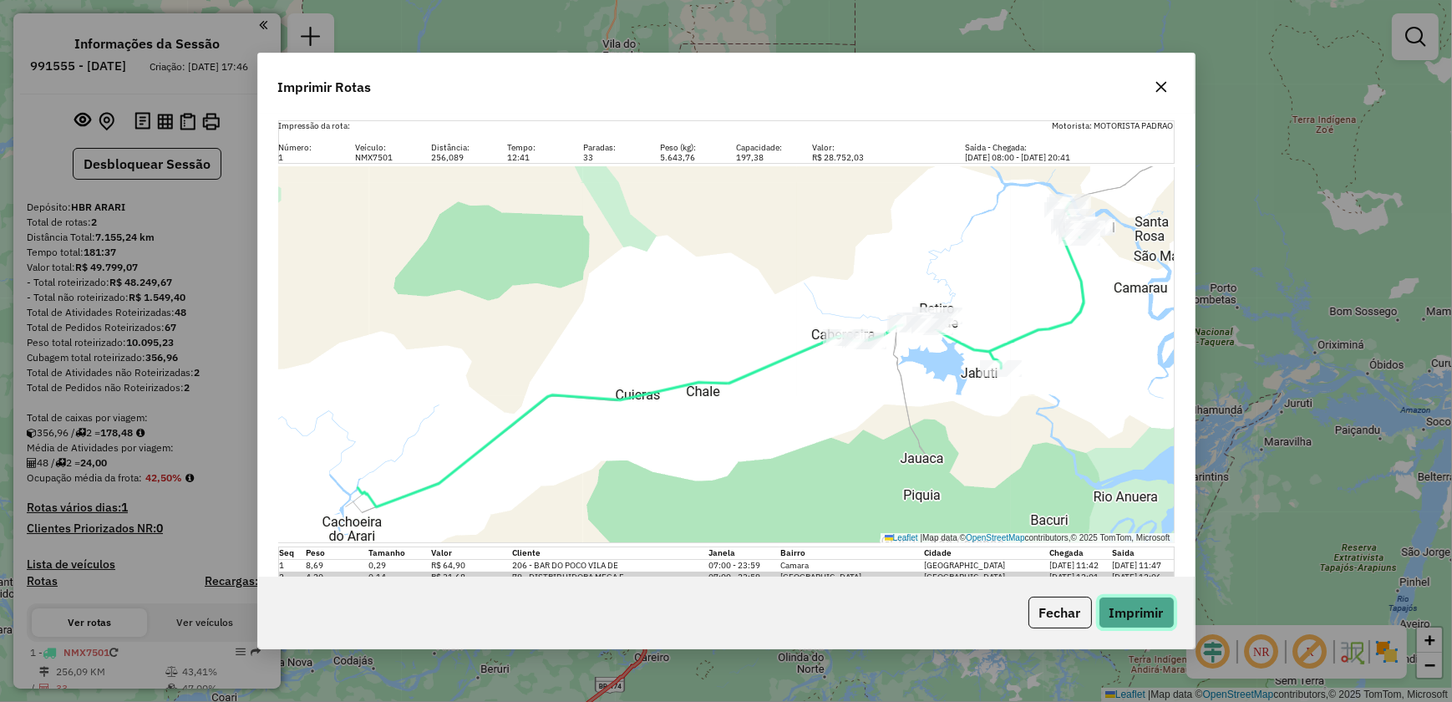
click at [1140, 614] on button "Imprimir" at bounding box center [1137, 613] width 76 height 32
click at [1163, 85] on icon "button" at bounding box center [1161, 86] width 13 height 13
